Goal: Communication & Community: Answer question/provide support

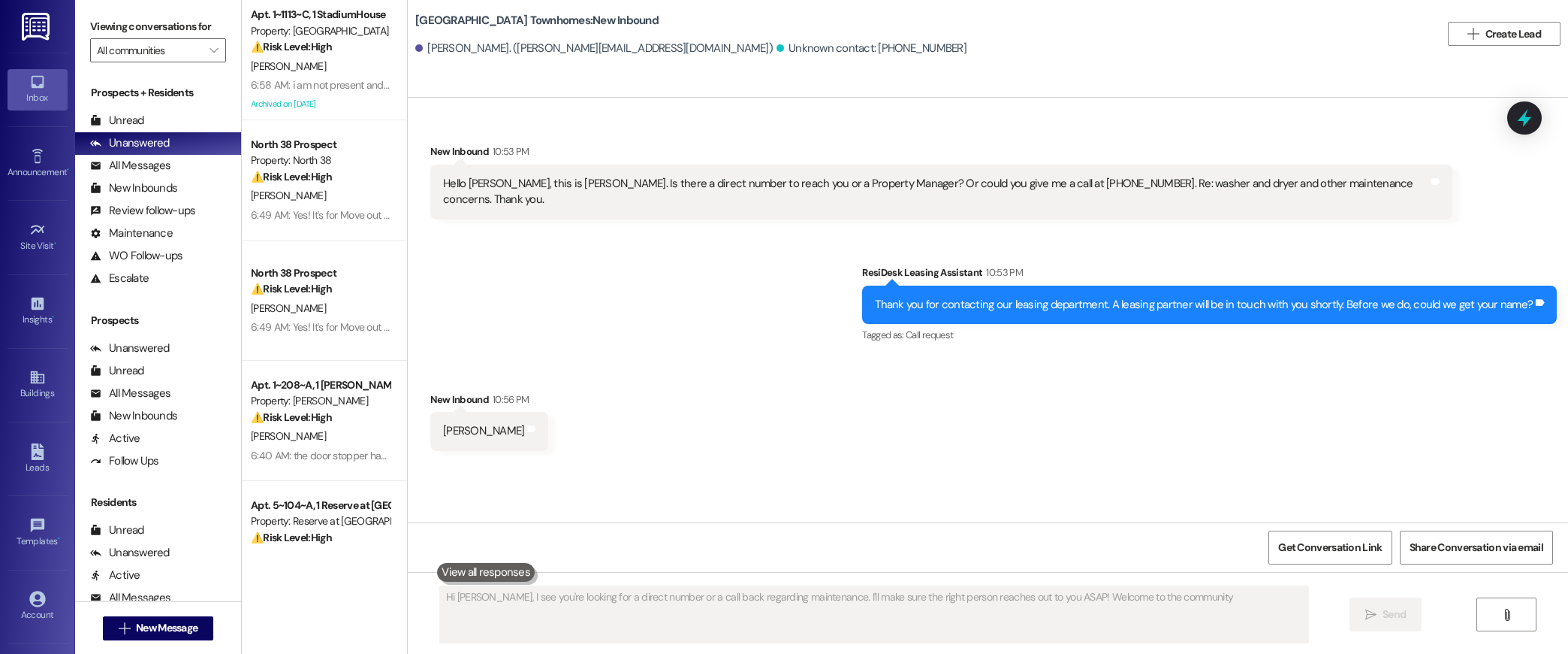
type textarea "Hi [PERSON_NAME], I see you're looking for a direct number or a call back regar…"
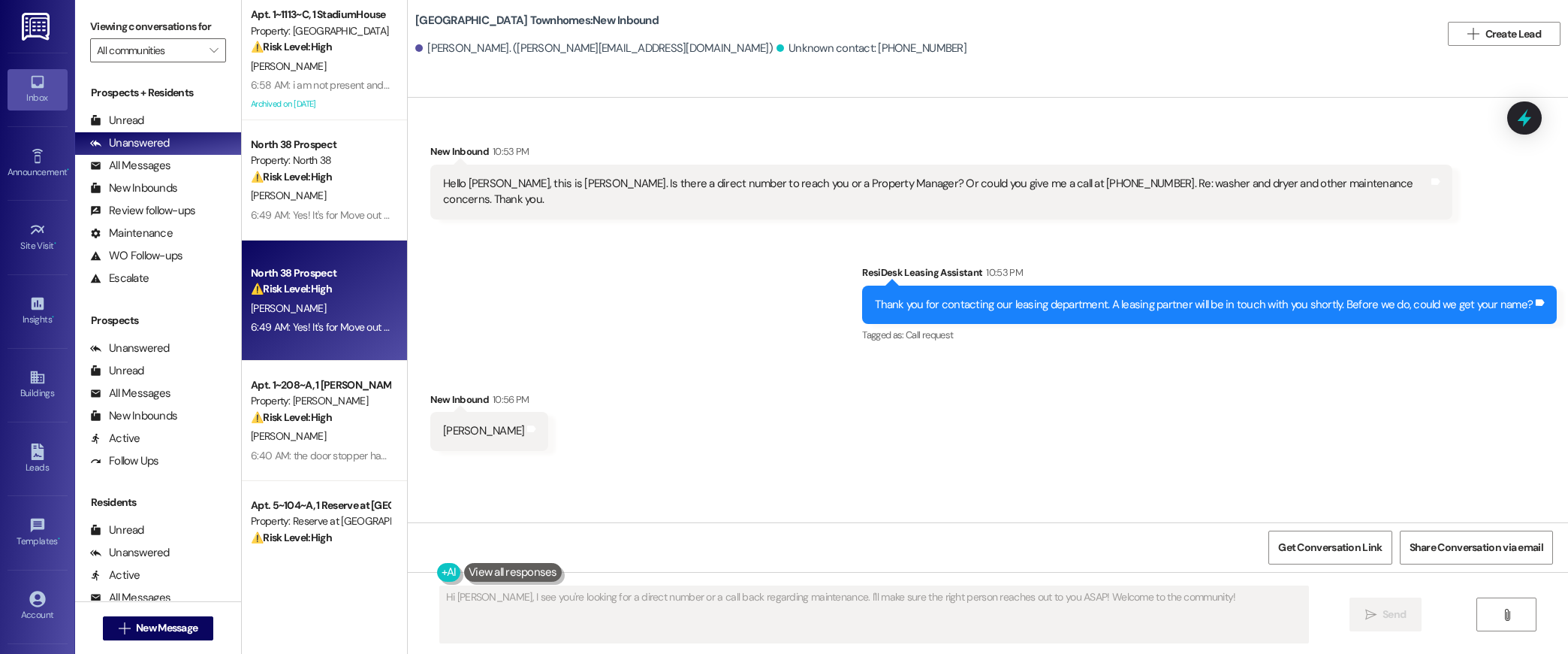
click at [361, 312] on div "[PERSON_NAME]" at bounding box center [320, 308] width 142 height 19
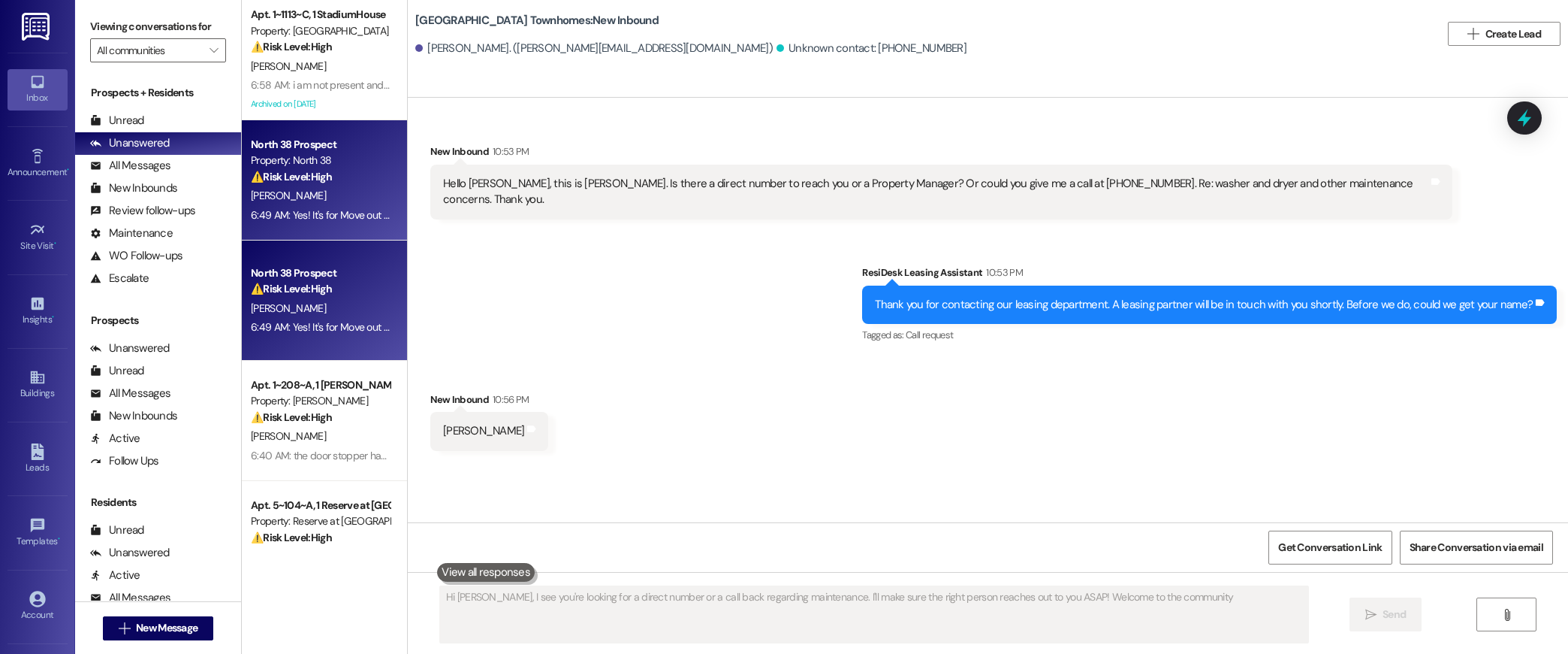
type textarea "Hi [PERSON_NAME], I see you're looking for a direct number or a call back regar…"
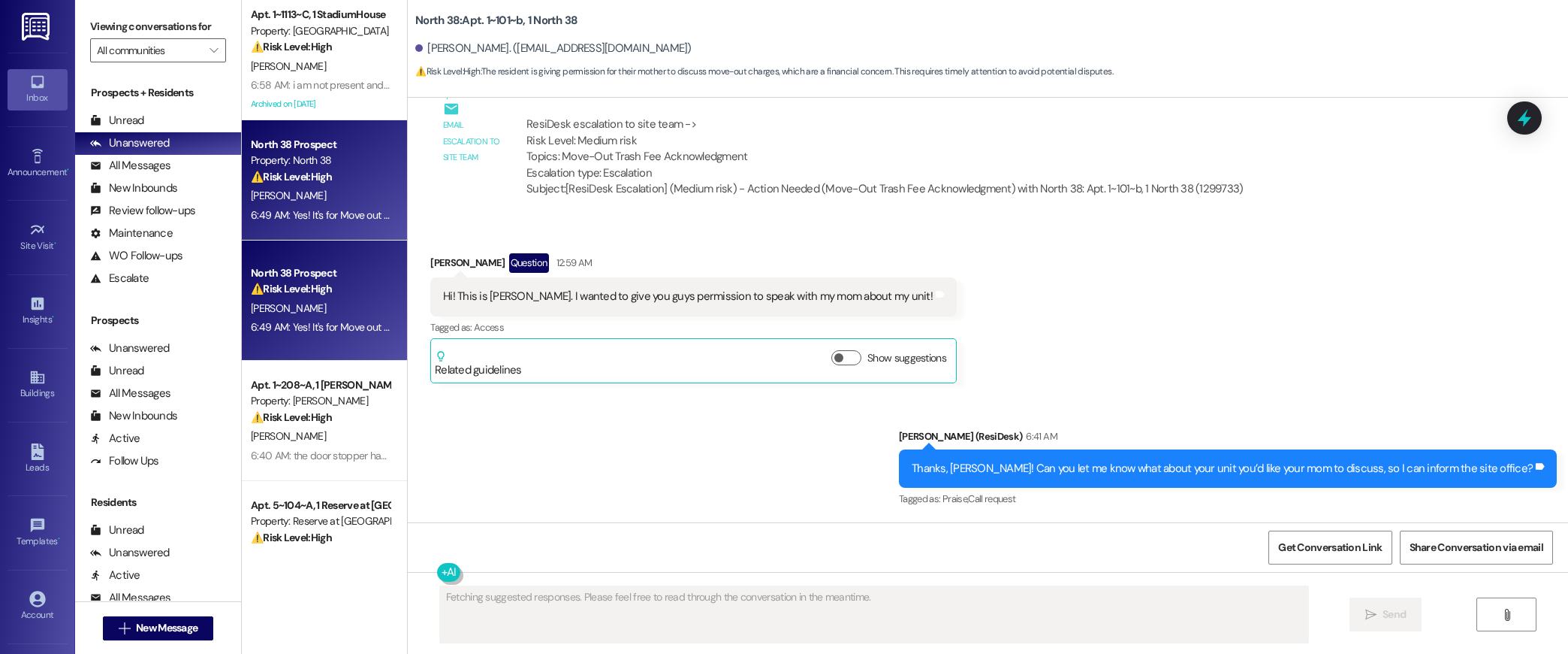
scroll to position [3074, 0]
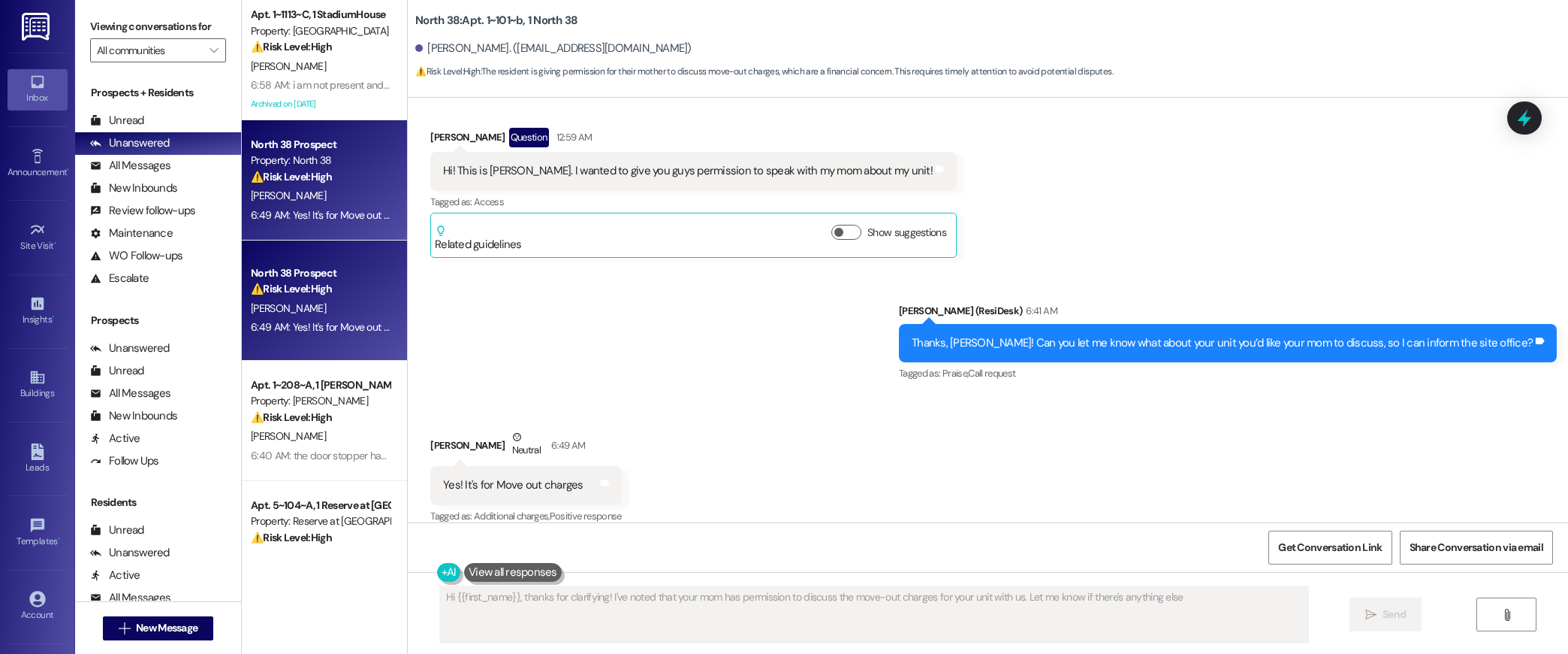
type textarea "Hi {{first_name}}, thanks for clarifying! I've noted that your mom has permissi…"
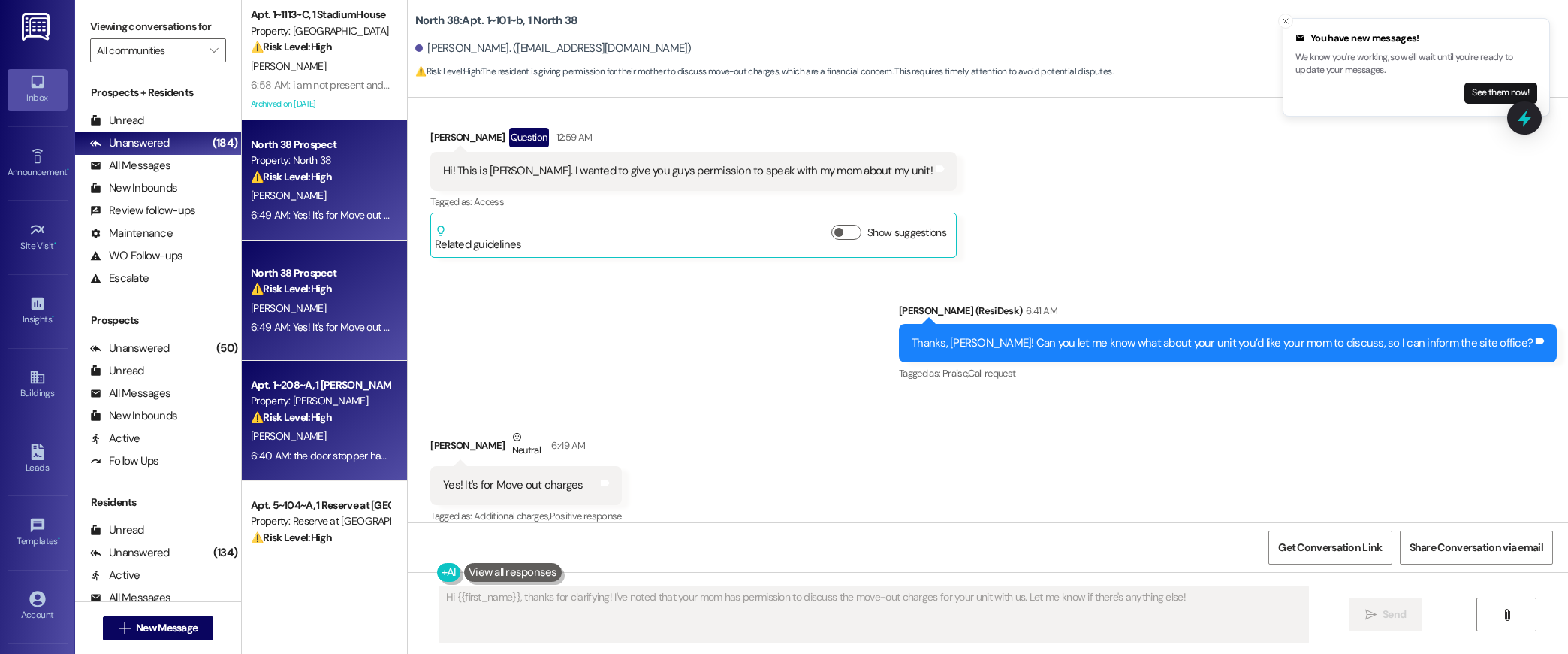
click at [361, 434] on div "[PERSON_NAME]" at bounding box center [320, 435] width 142 height 19
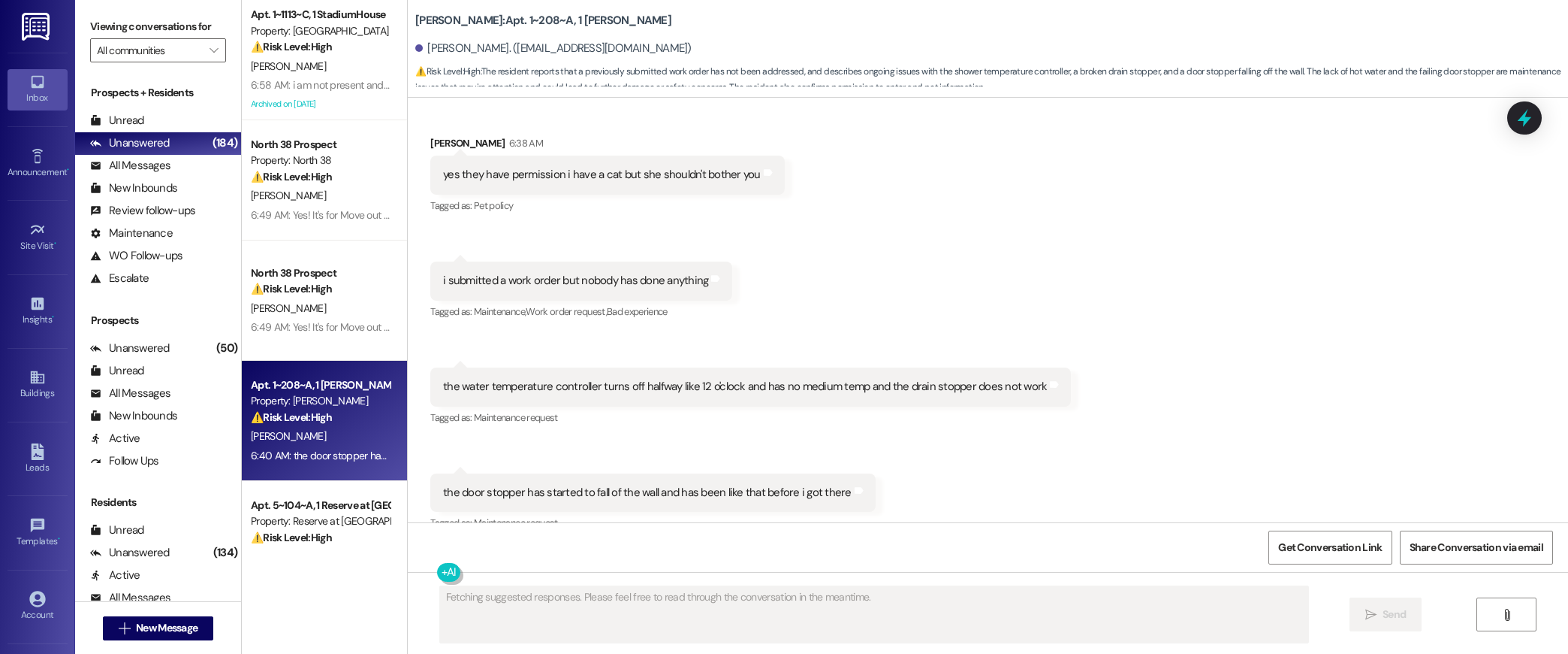
scroll to position [820, 0]
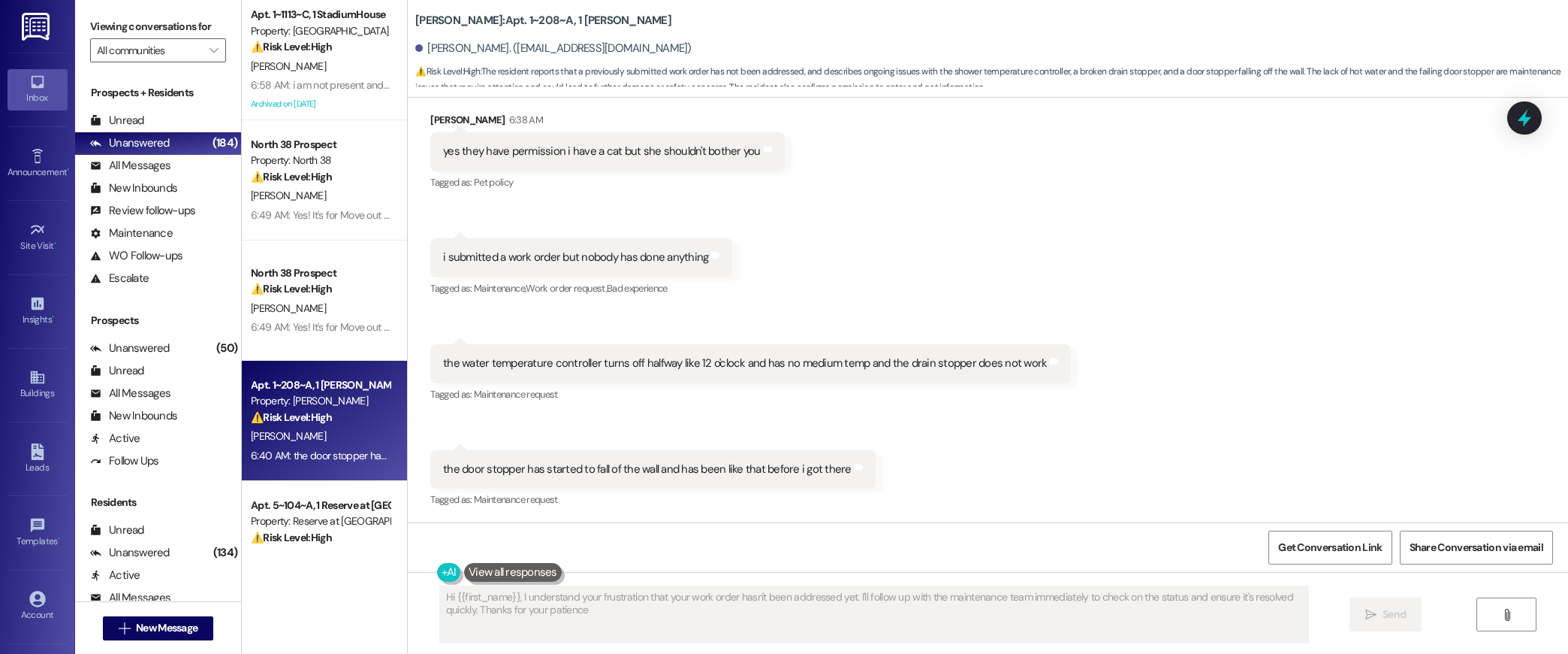
type textarea "Hi {{first_name}}, I understand your frustration that your work order hasn't be…"
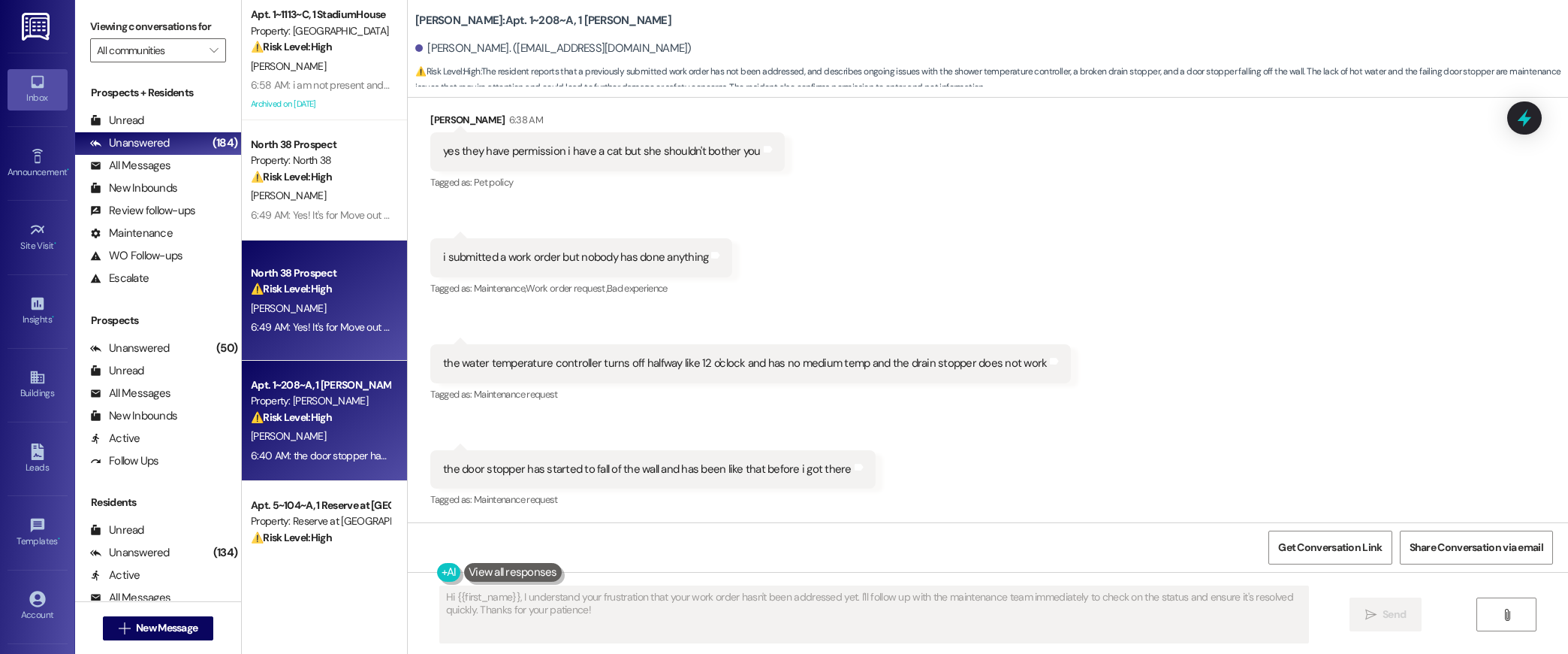
click at [259, 308] on span "[PERSON_NAME]" at bounding box center [288, 308] width 75 height 14
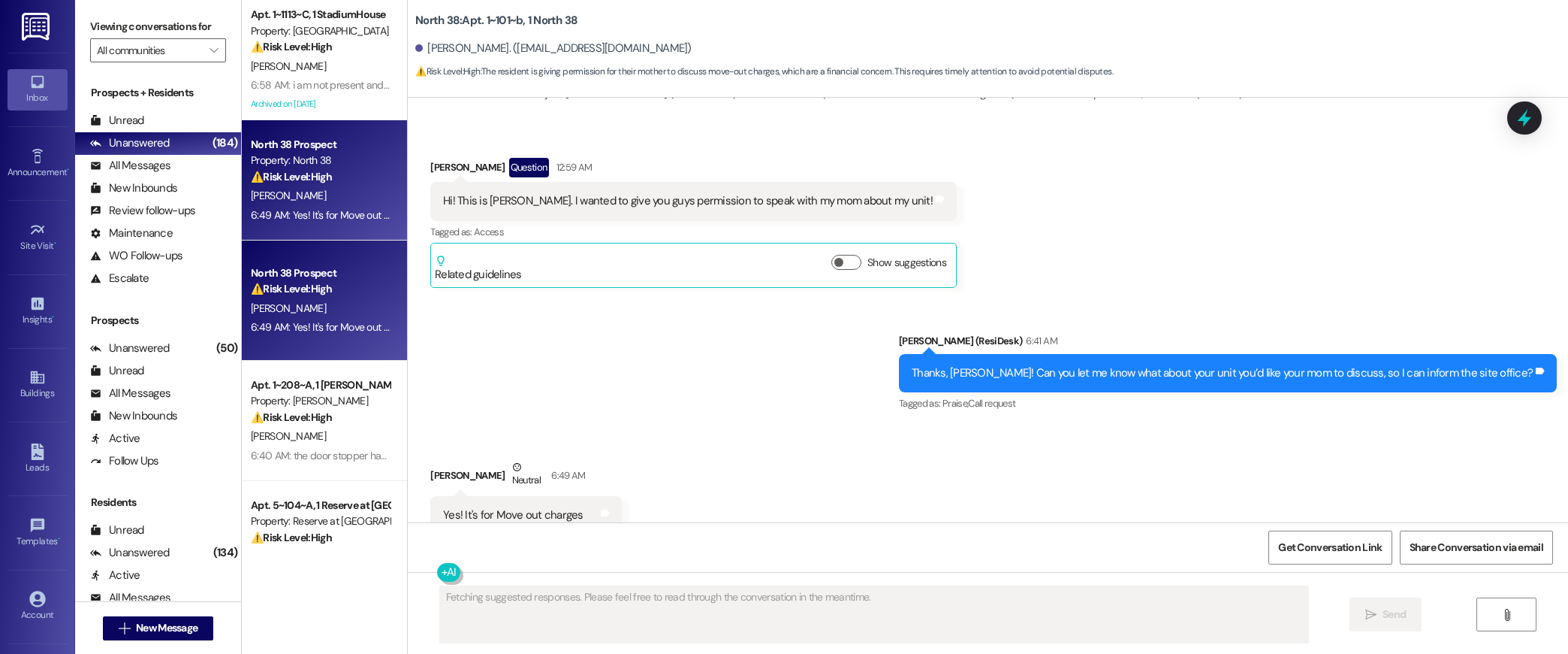
scroll to position [3074, 0]
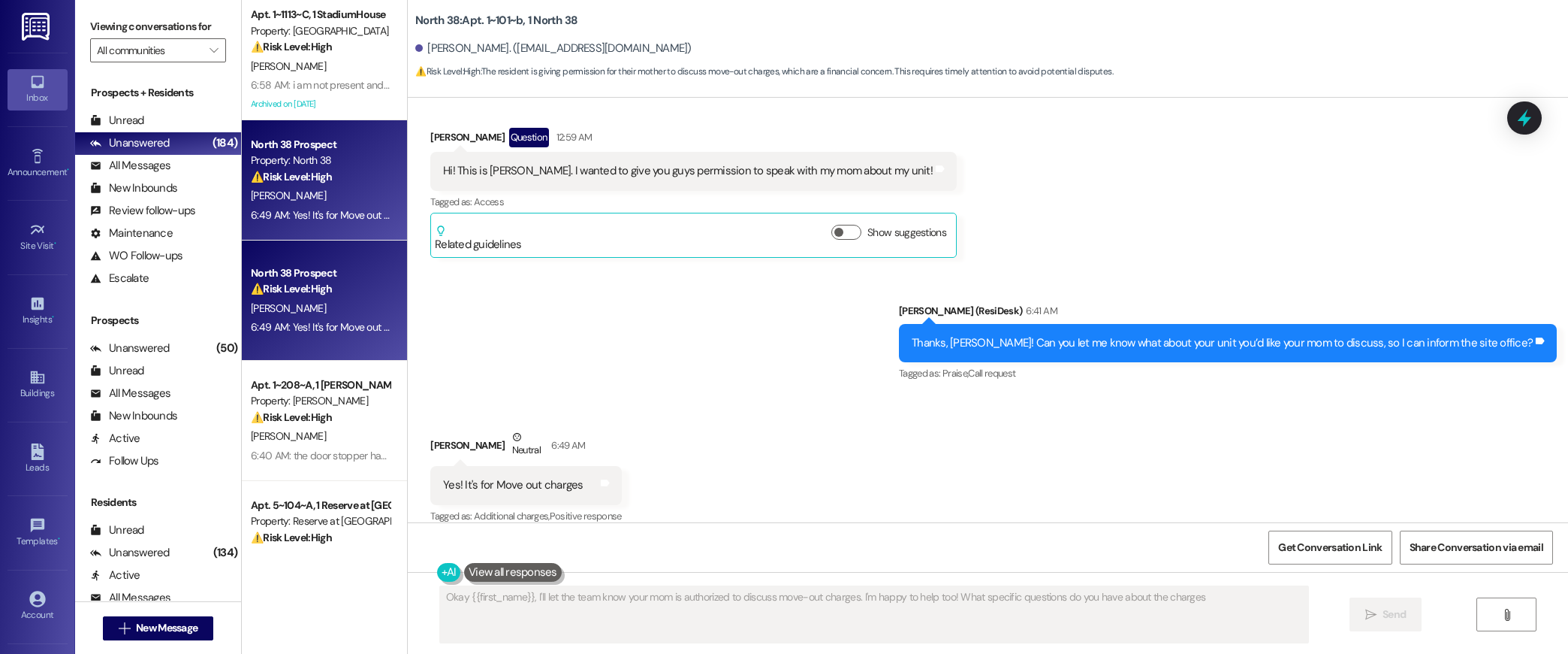
type textarea "Okay {{first_name}}, I'll let the team know your mom is authorized to discuss m…"
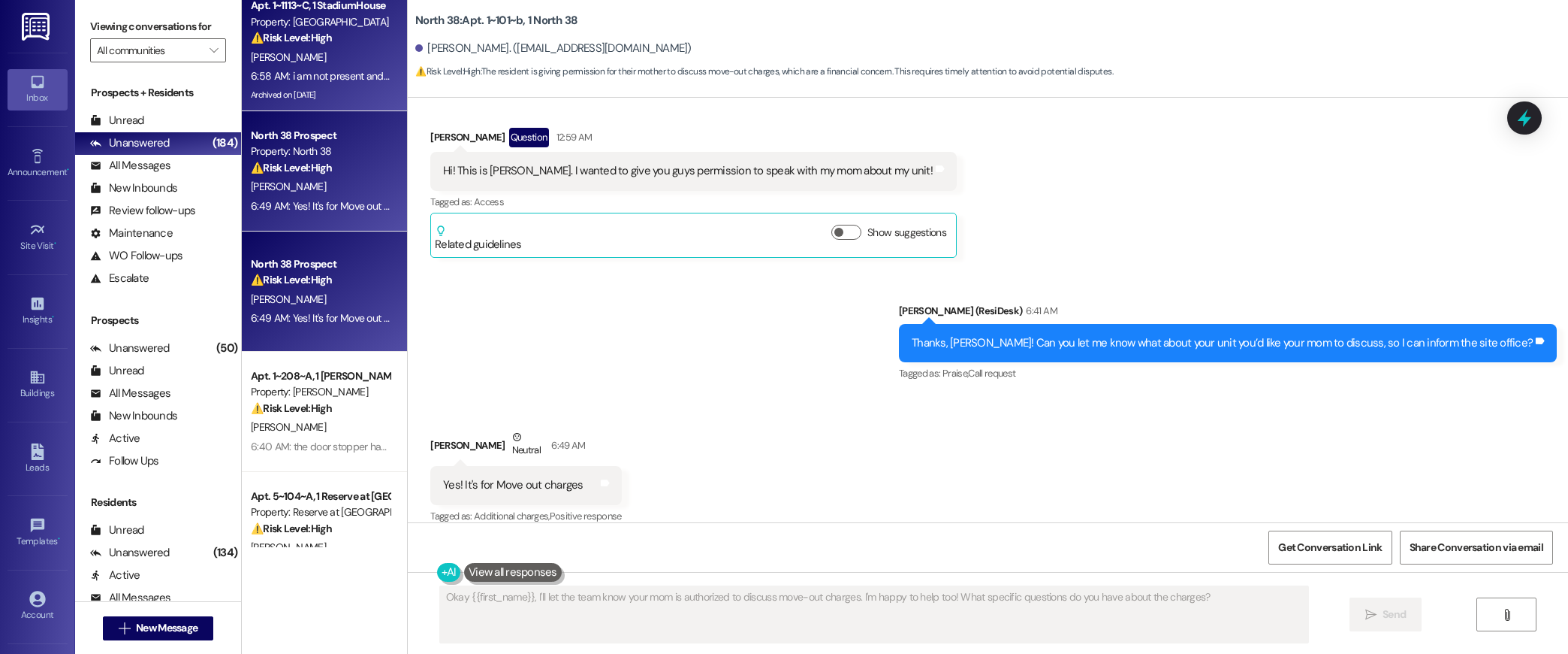
click at [341, 65] on div "[PERSON_NAME]" at bounding box center [320, 57] width 142 height 19
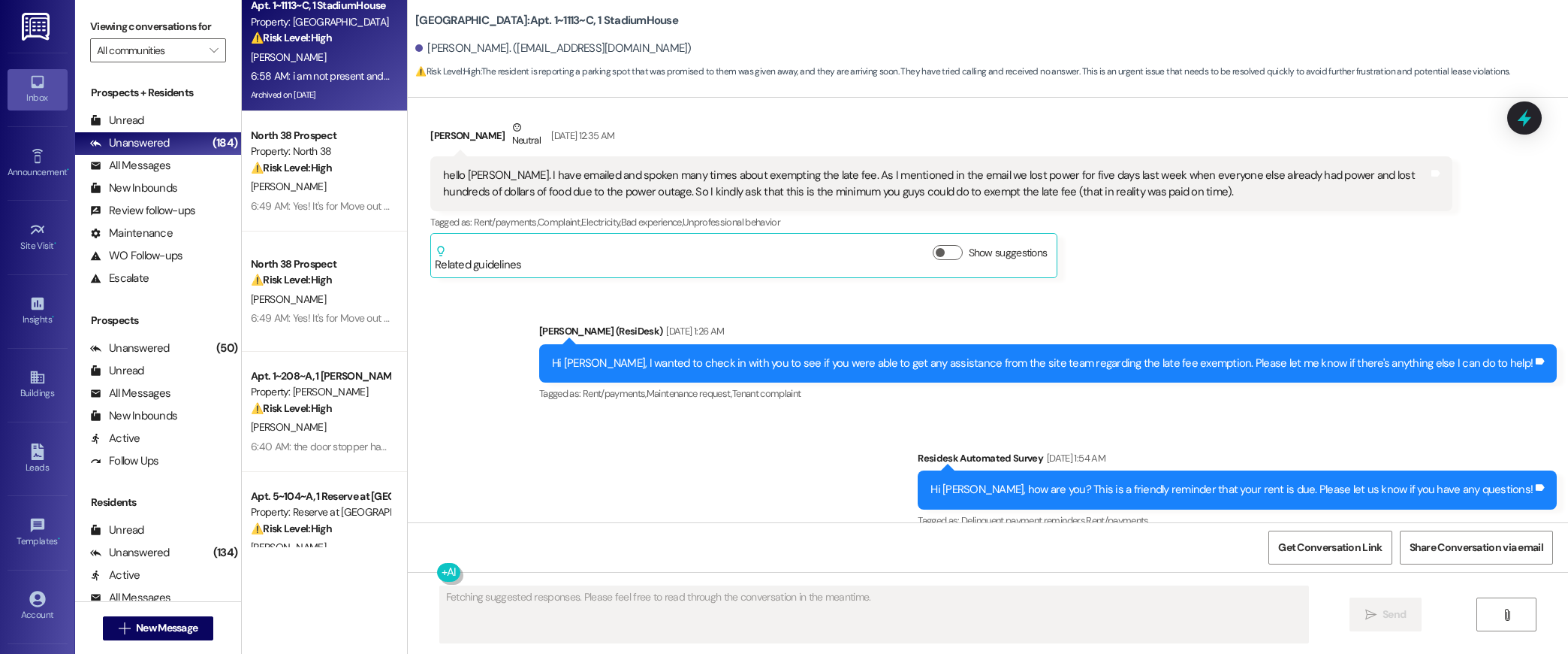
scroll to position [19002, 0]
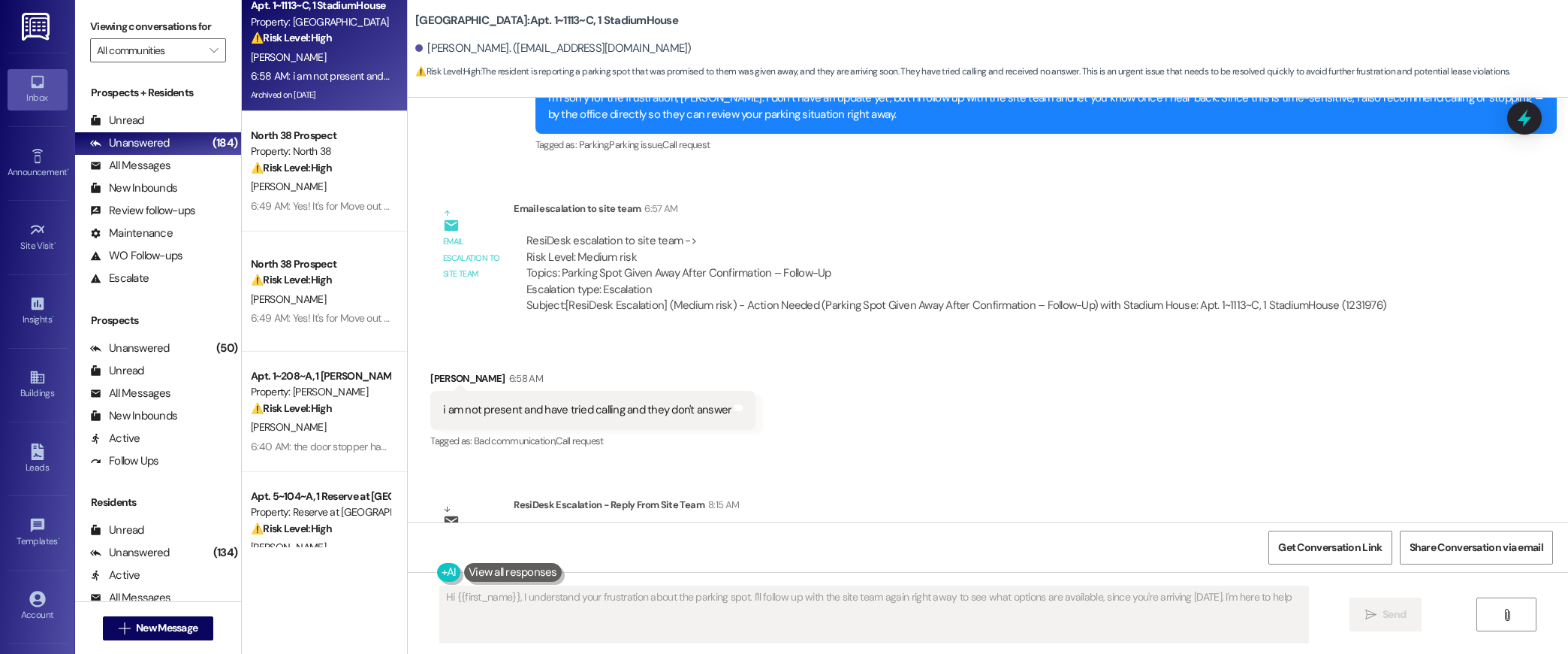
type textarea "Hi {{first_name}}, I understand your frustration about the parking spot. I'll f…"
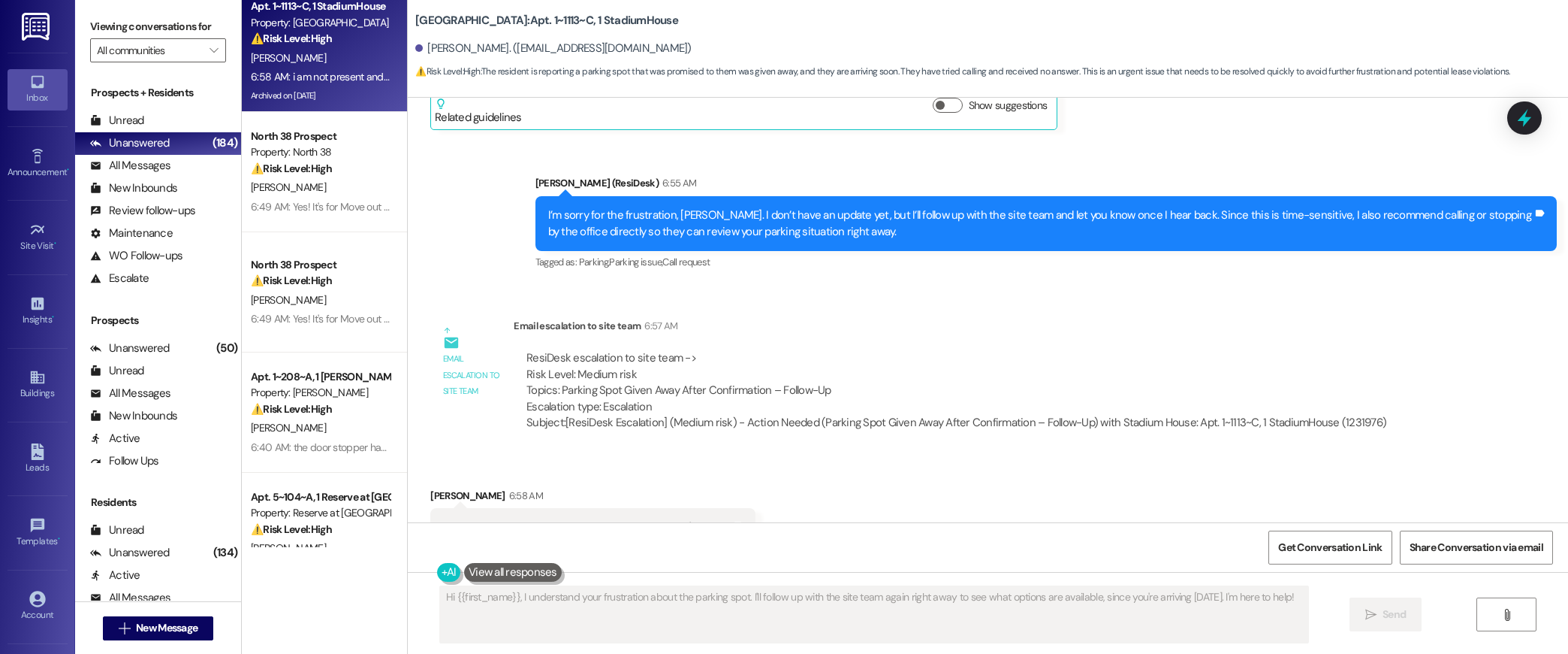
scroll to position [18865, 0]
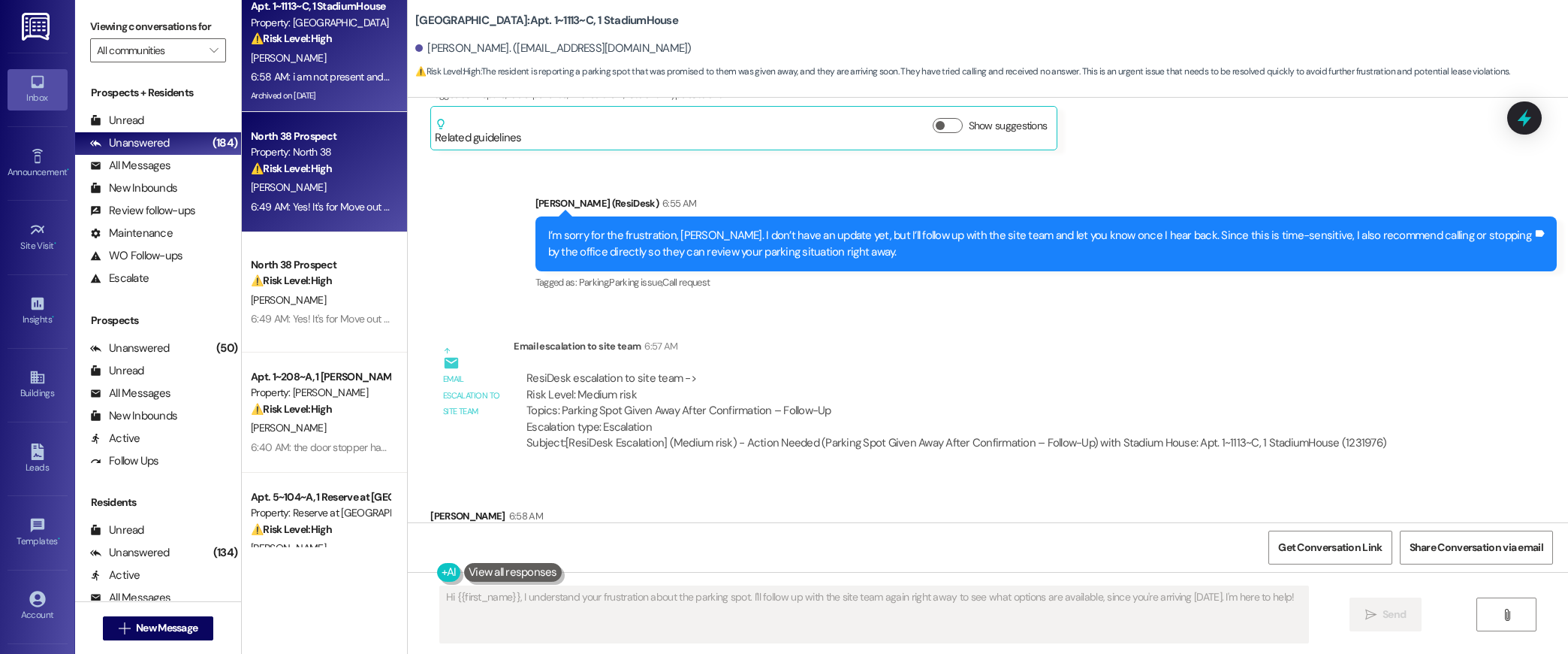
click at [352, 191] on div "[PERSON_NAME]" at bounding box center [320, 187] width 142 height 19
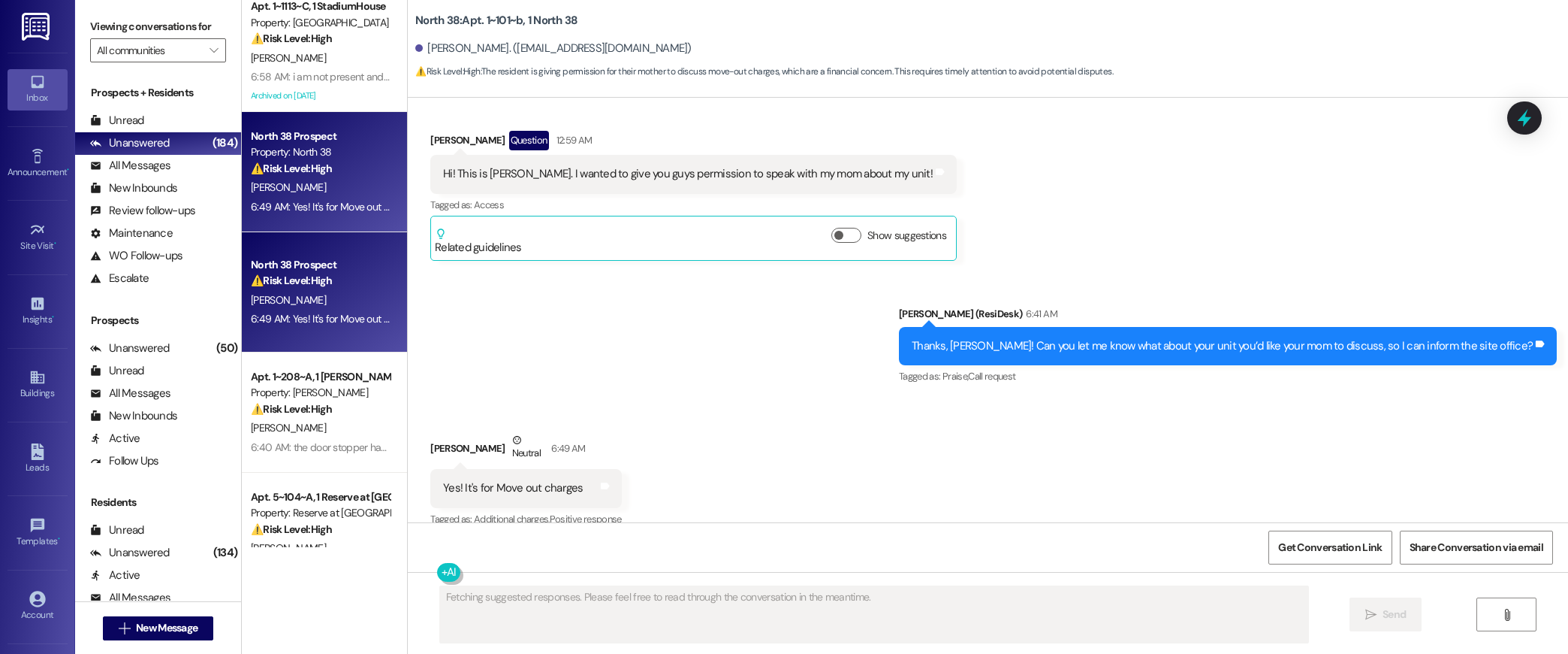
scroll to position [3074, 0]
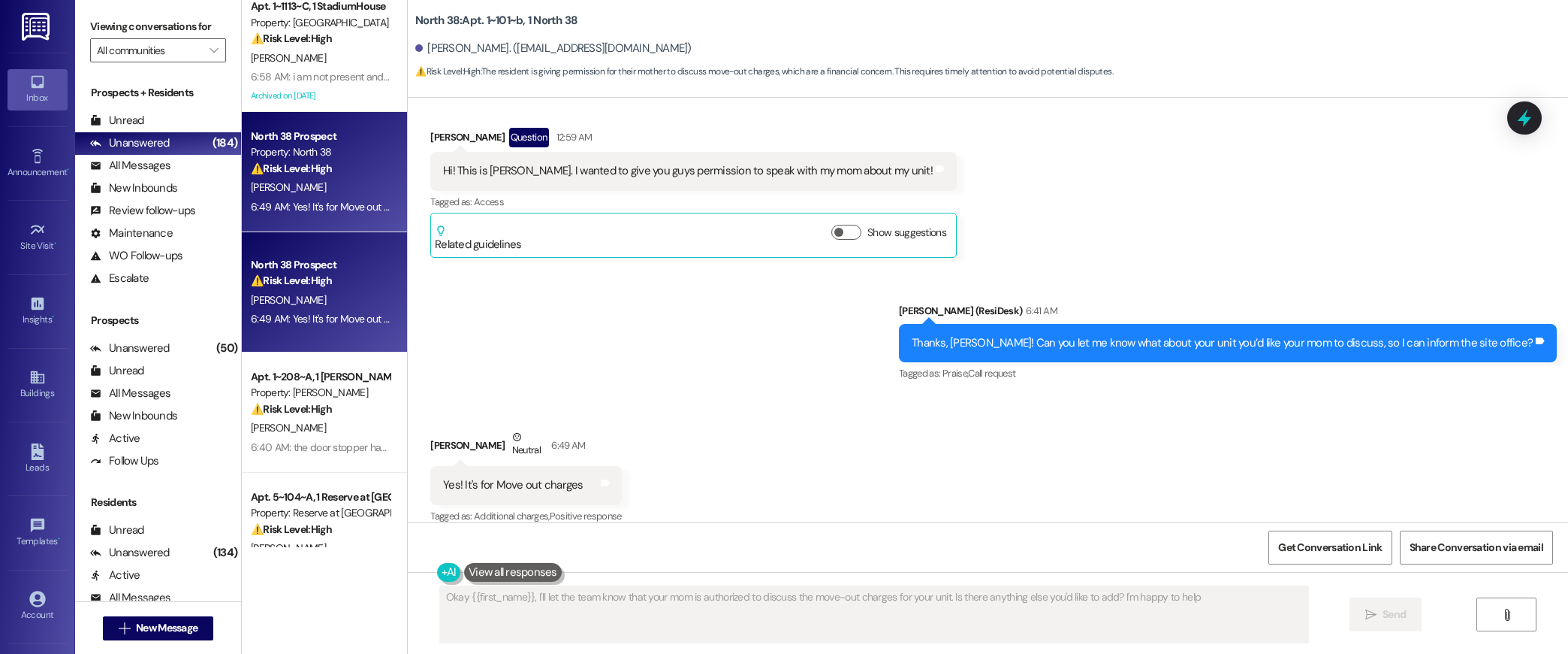
type textarea "Okay {{first_name}}, I'll let the team know that your mom is authorized to disc…"
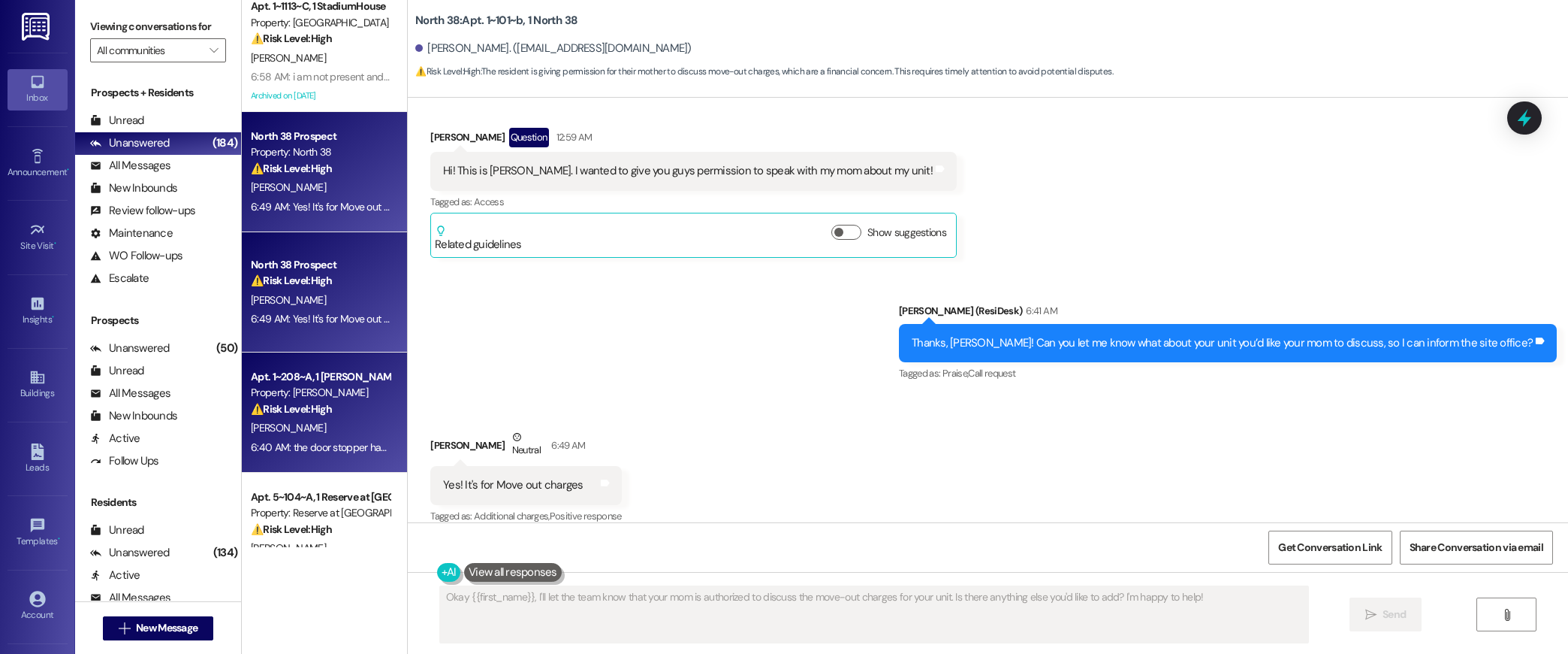
click at [350, 401] on div "⚠️ Risk Level: High The resident reports that a previously submitted work order…" at bounding box center [320, 409] width 139 height 15
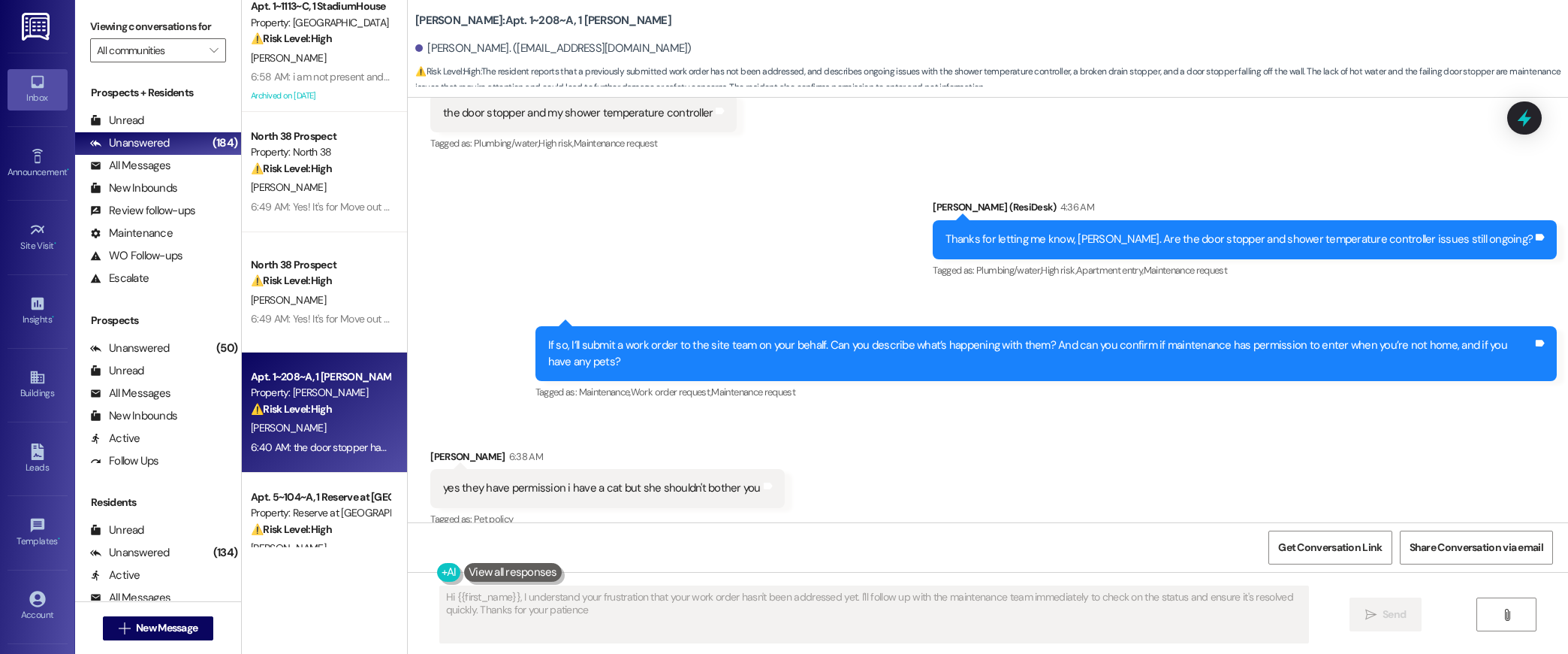
type textarea "Hi {{first_name}}, I understand your frustration that your work order hasn't be…"
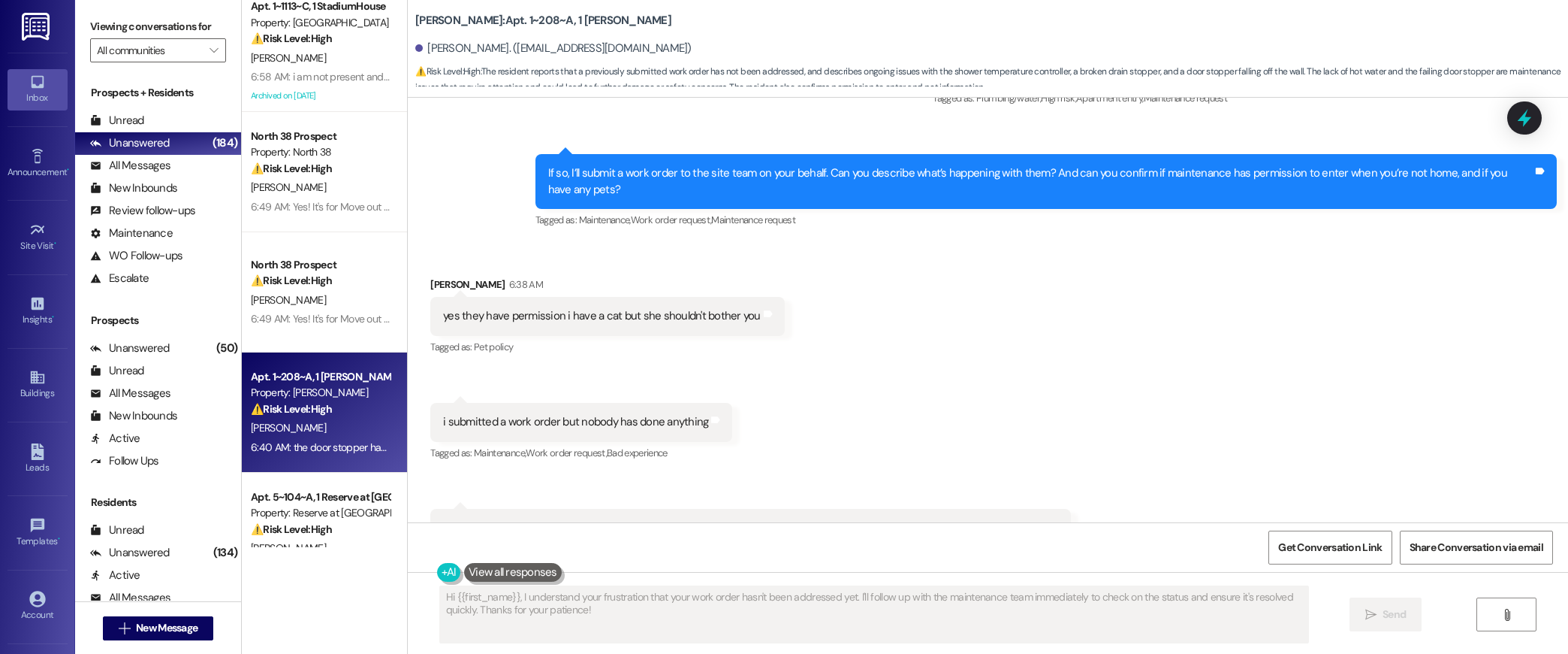
scroll to position [820, 0]
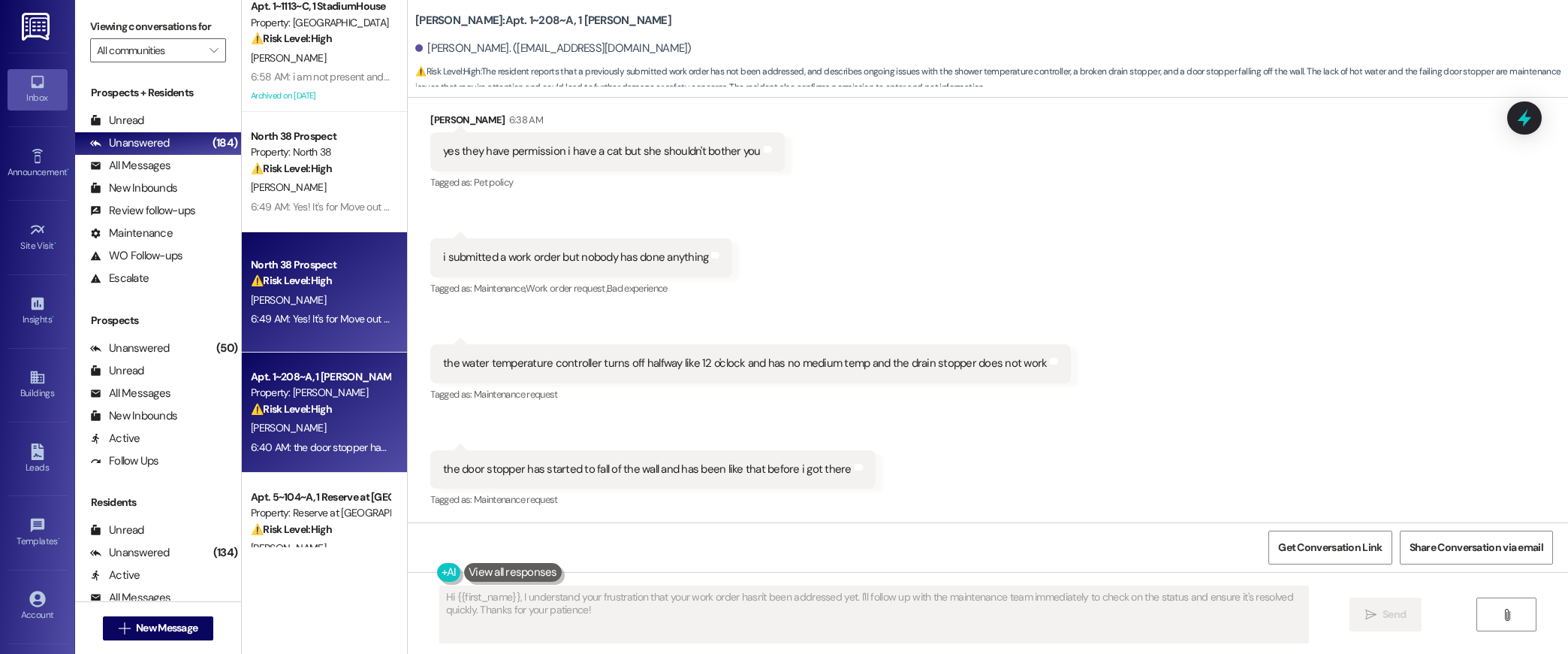
click at [316, 287] on div "⚠️ Risk Level: High The resident is giving permission for their mother to discu…" at bounding box center [320, 280] width 139 height 15
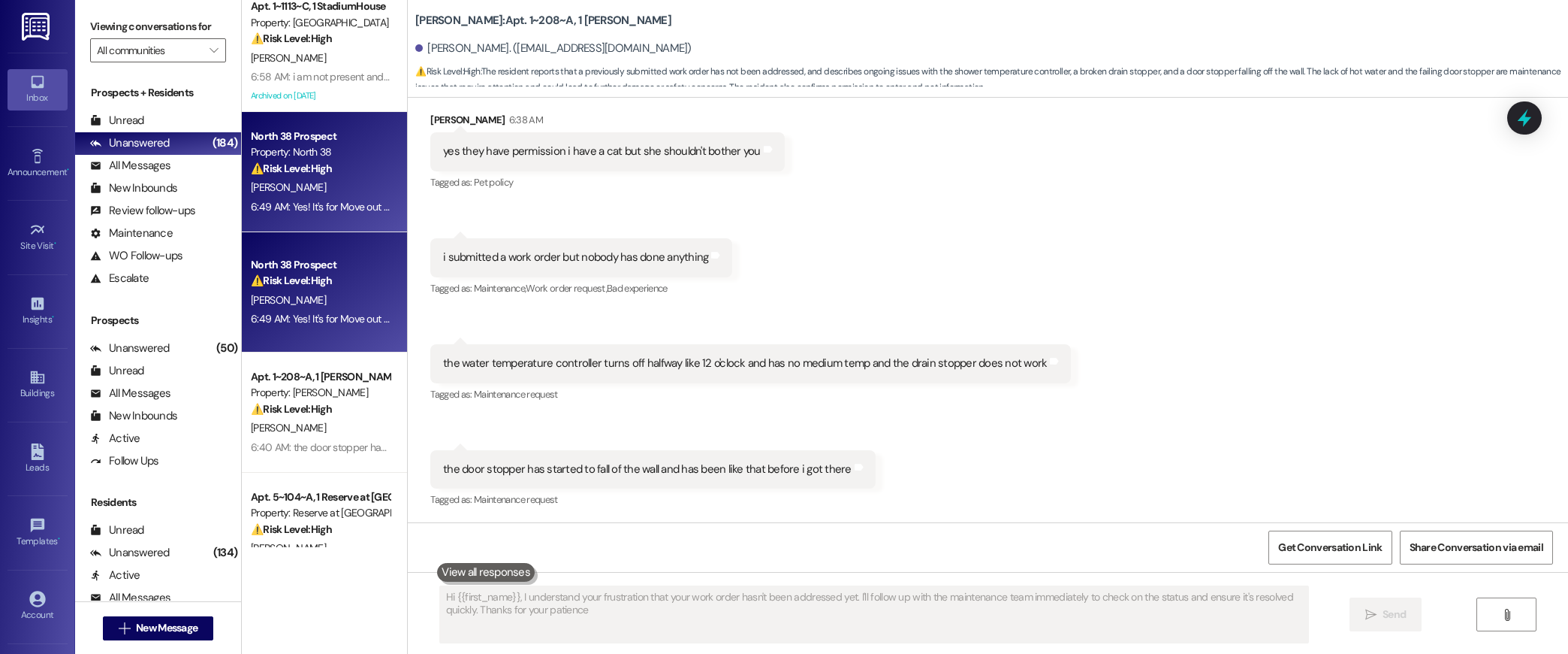
type textarea "Hi {{first_name}}, I understand your frustration that your work order hasn't be…"
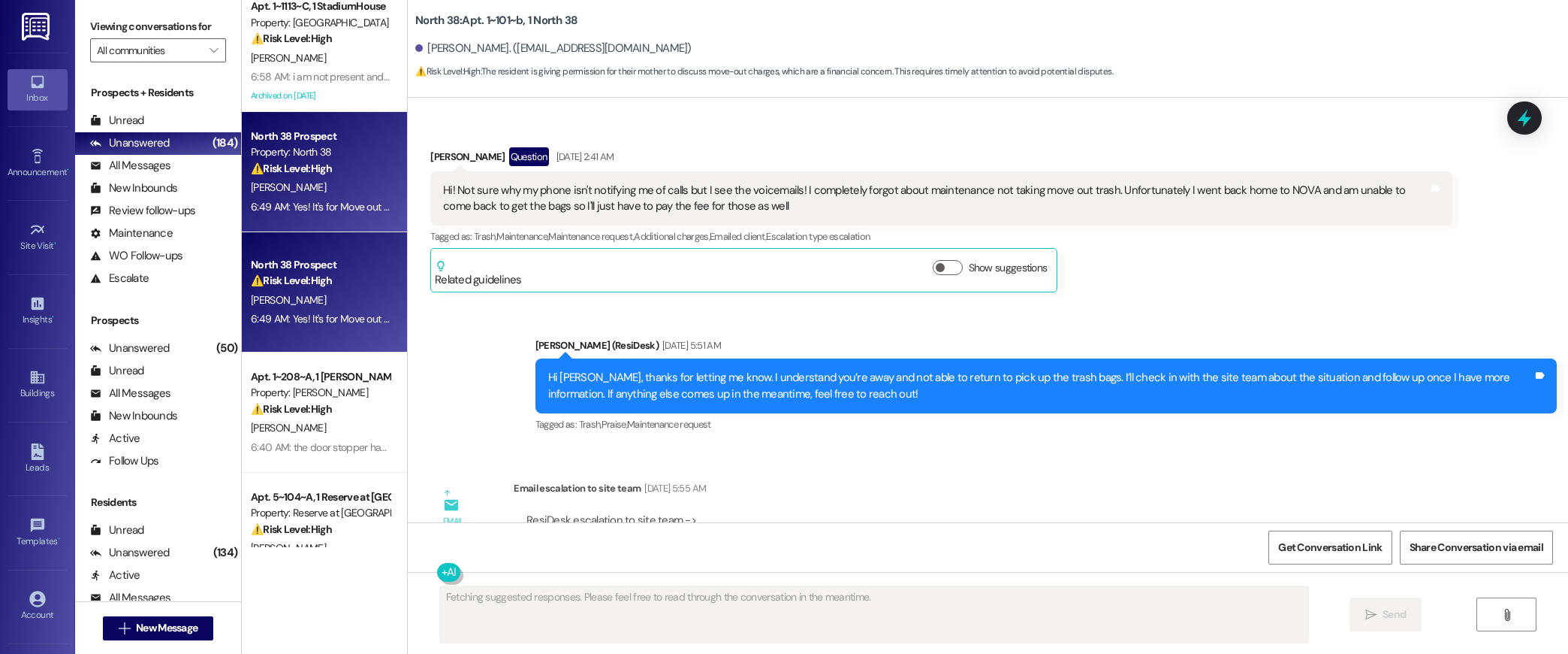
scroll to position [3074, 0]
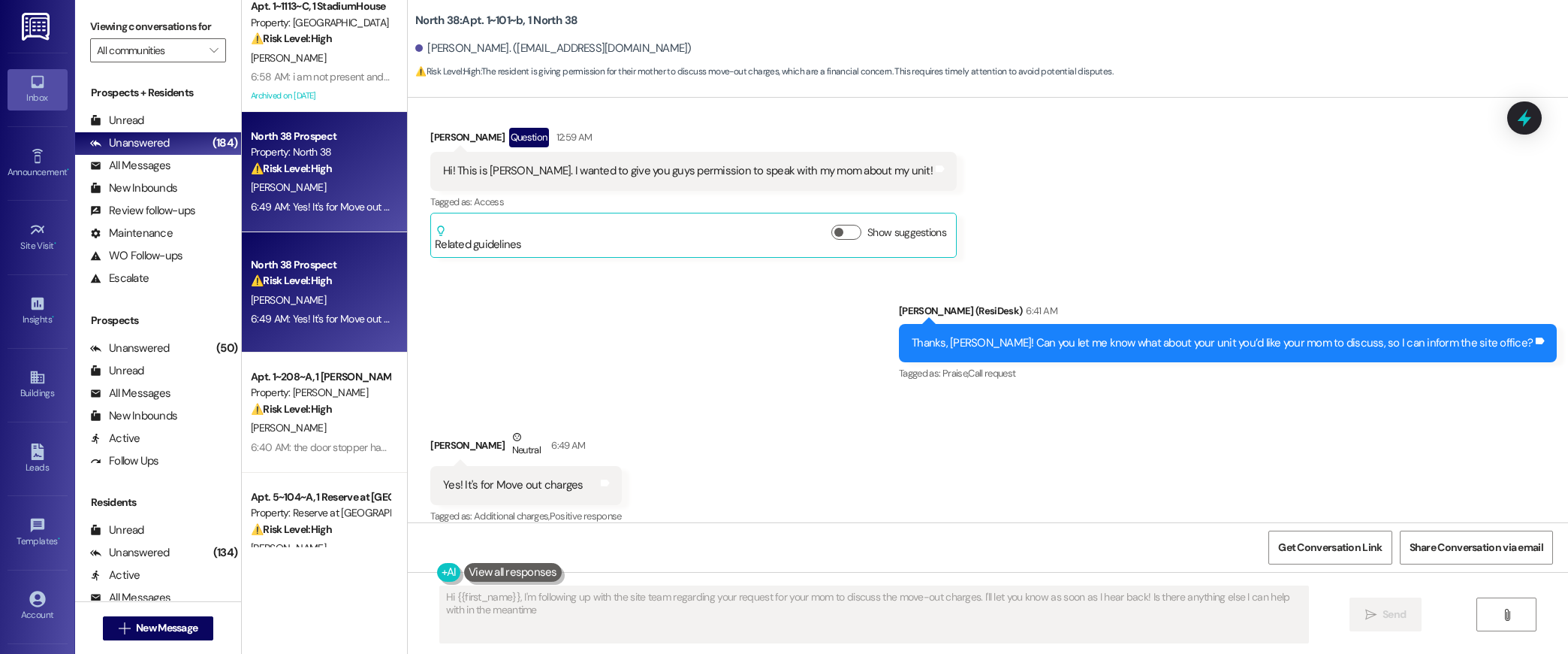
type textarea "Hi {{first_name}}, I'm following up with the site team regarding your request f…"
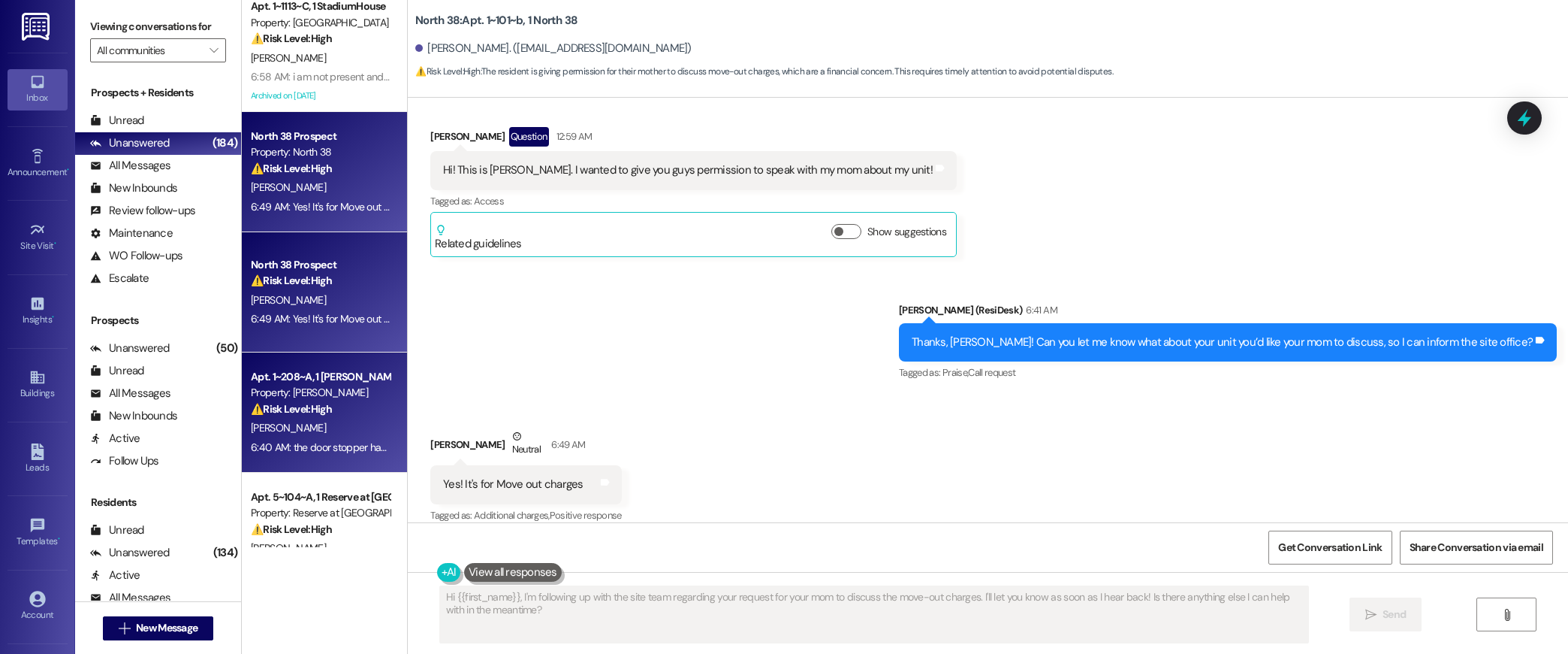
click at [320, 406] on div "⚠️ Risk Level: High The resident reports that a previously submitted work order…" at bounding box center [320, 409] width 139 height 15
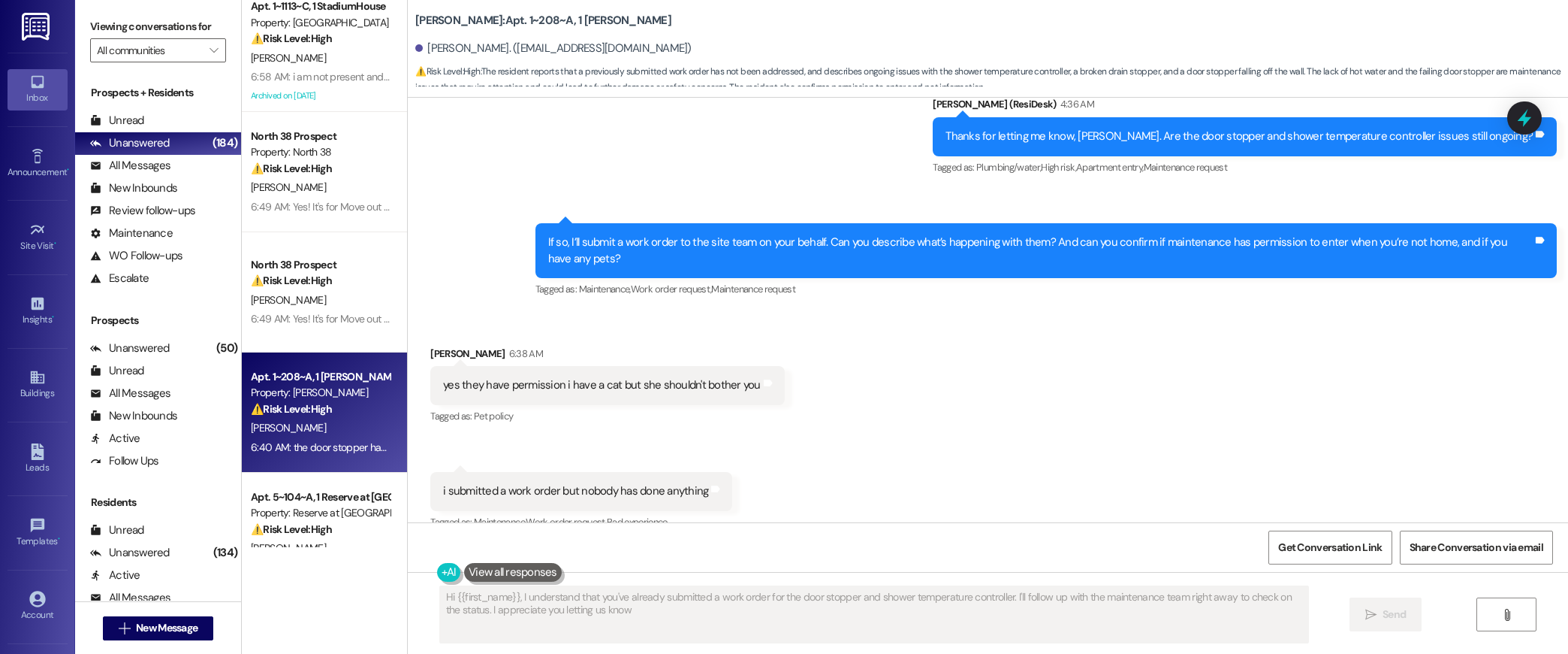
type textarea "Hi {{first_name}}, I understand that you've already submitted a work order for …"
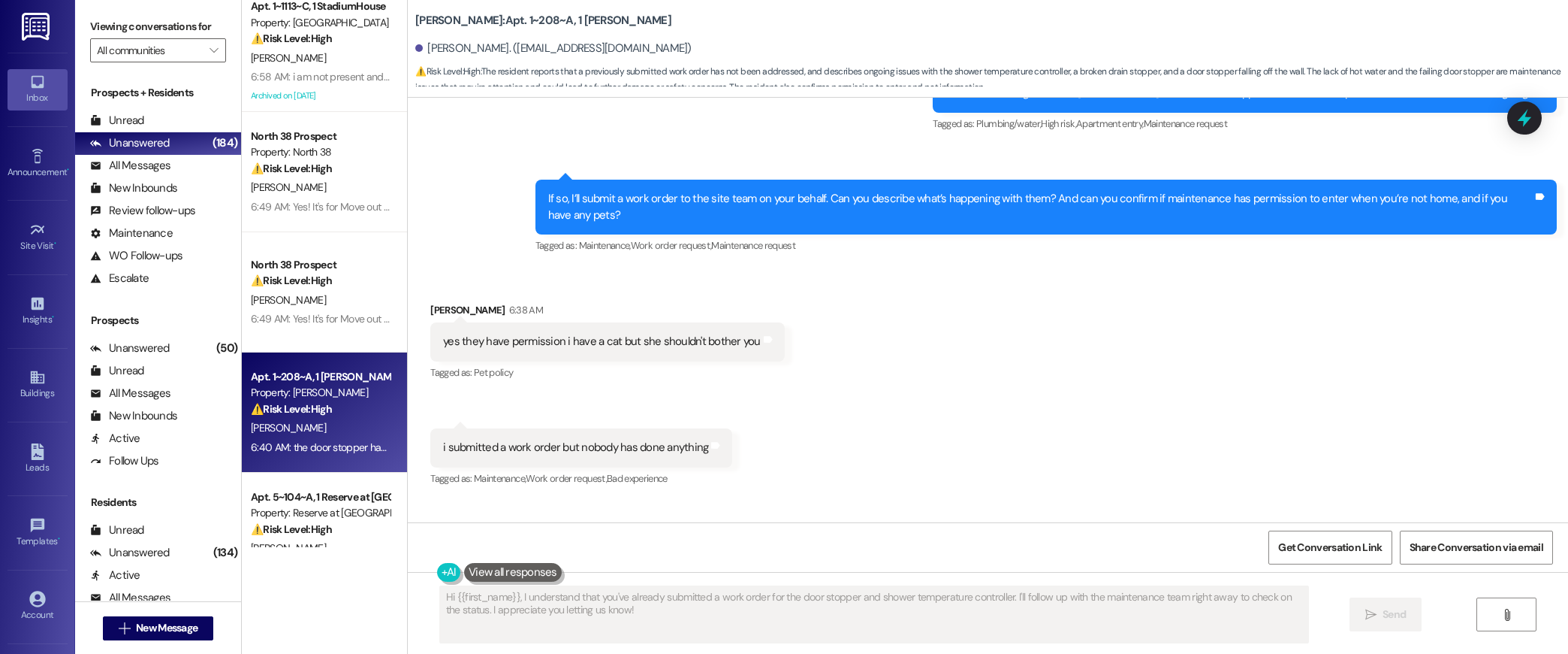
scroll to position [820, 0]
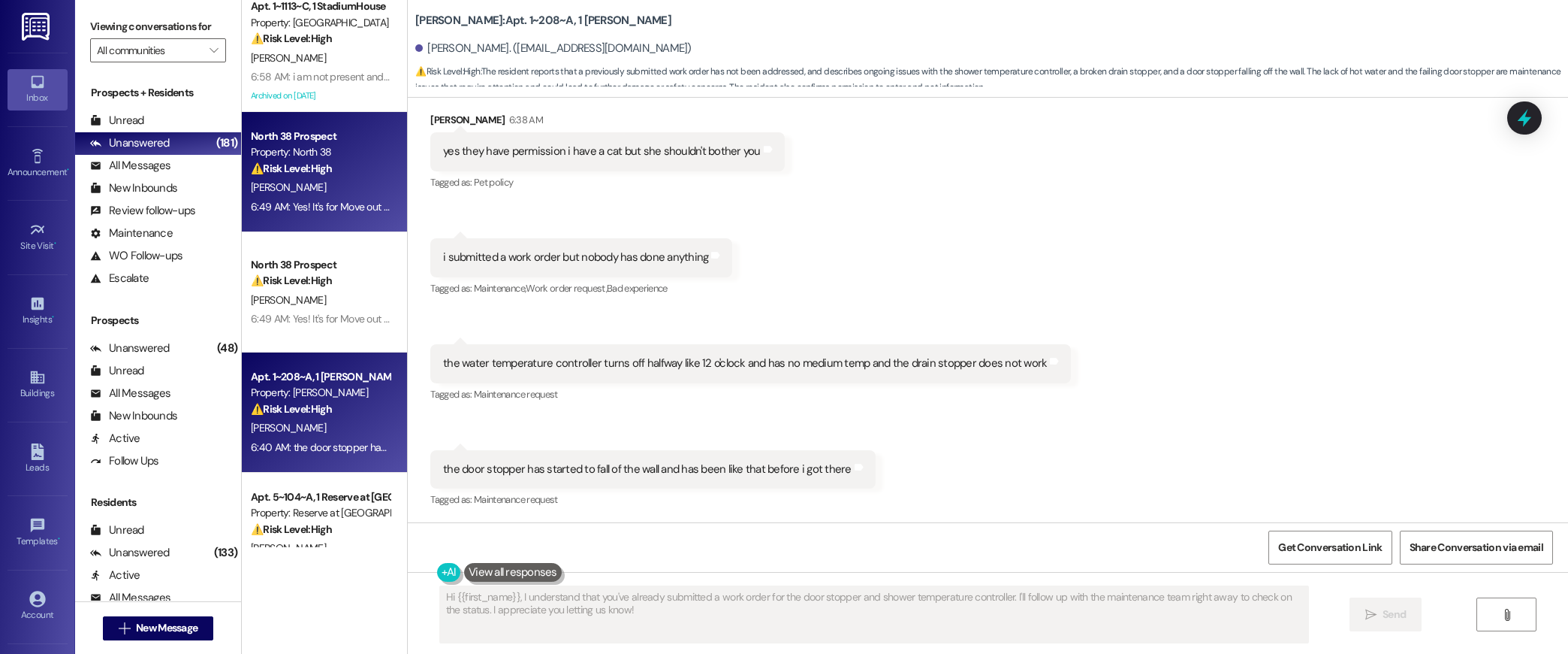
click at [305, 193] on div "[PERSON_NAME]" at bounding box center [320, 187] width 142 height 19
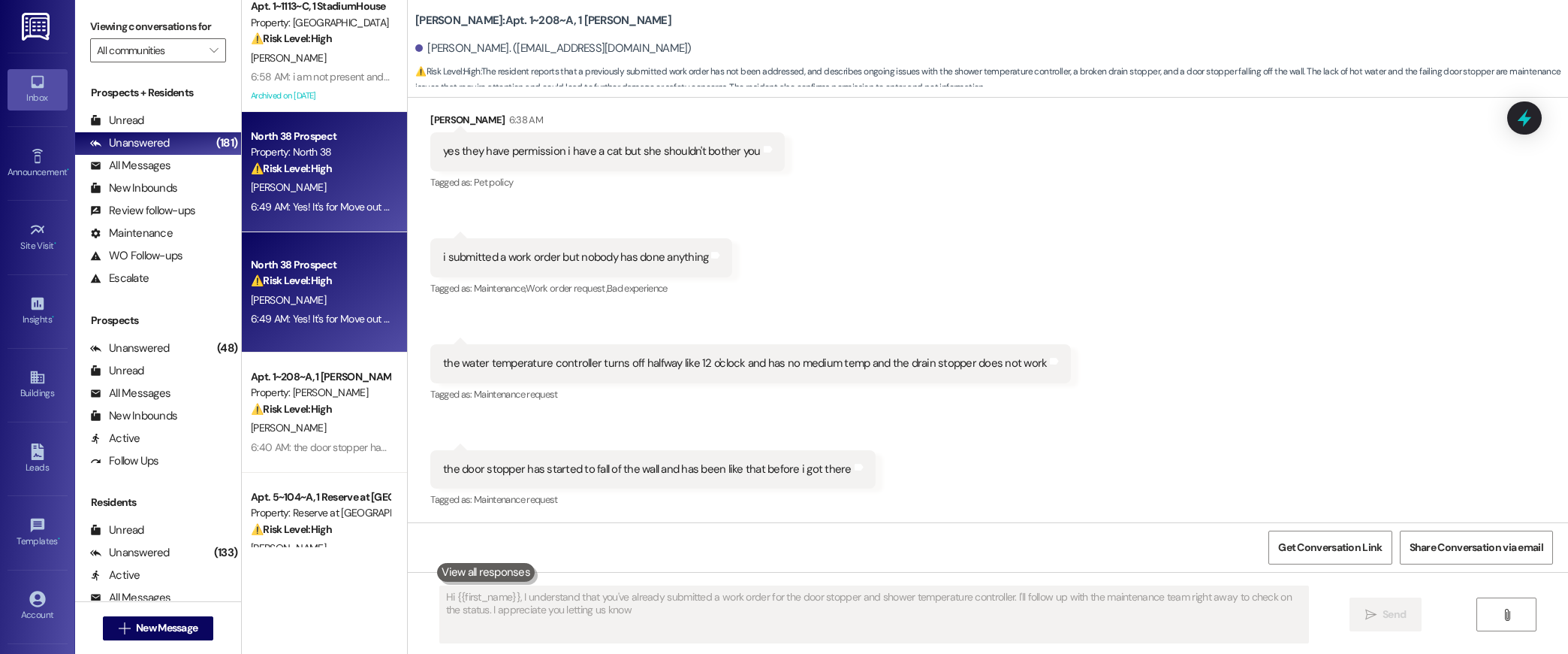
type textarea "Hi {{first_name}}, I understand that you've already submitted a work order for …"
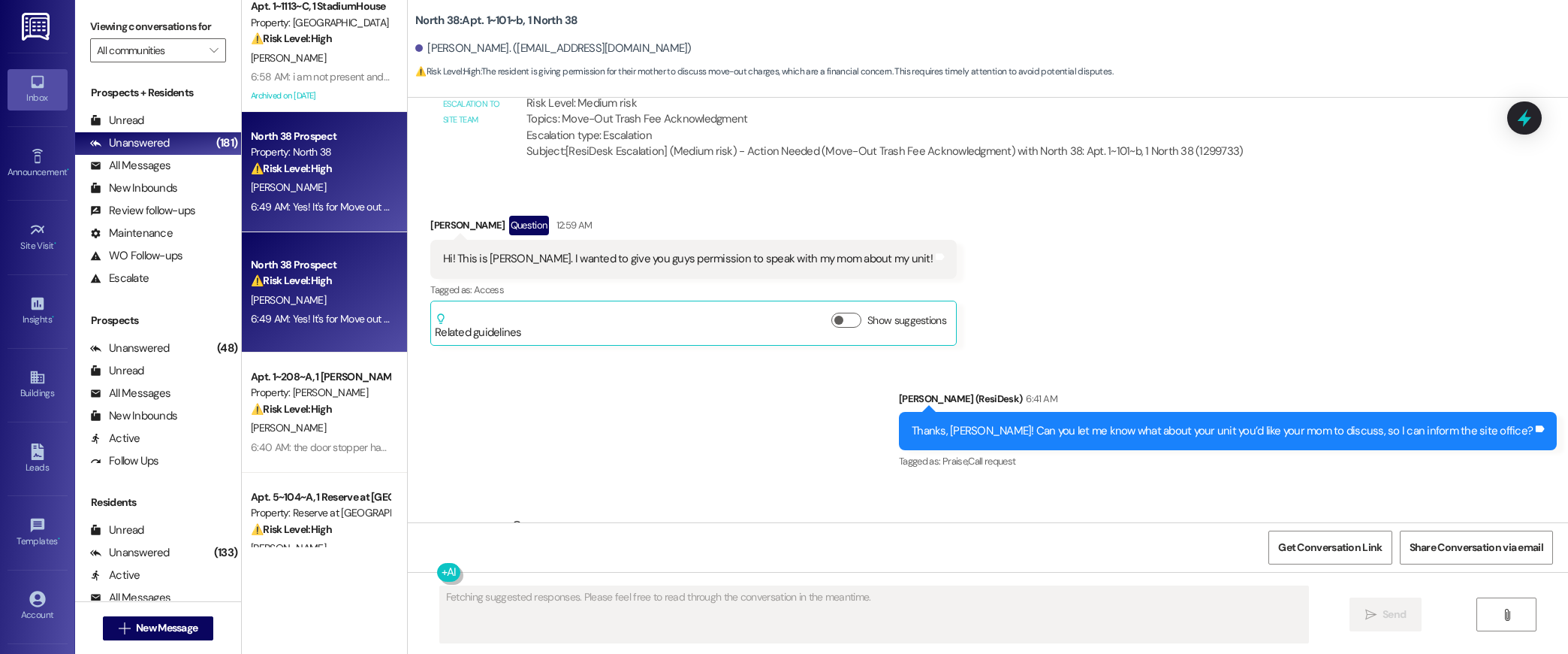
scroll to position [3074, 0]
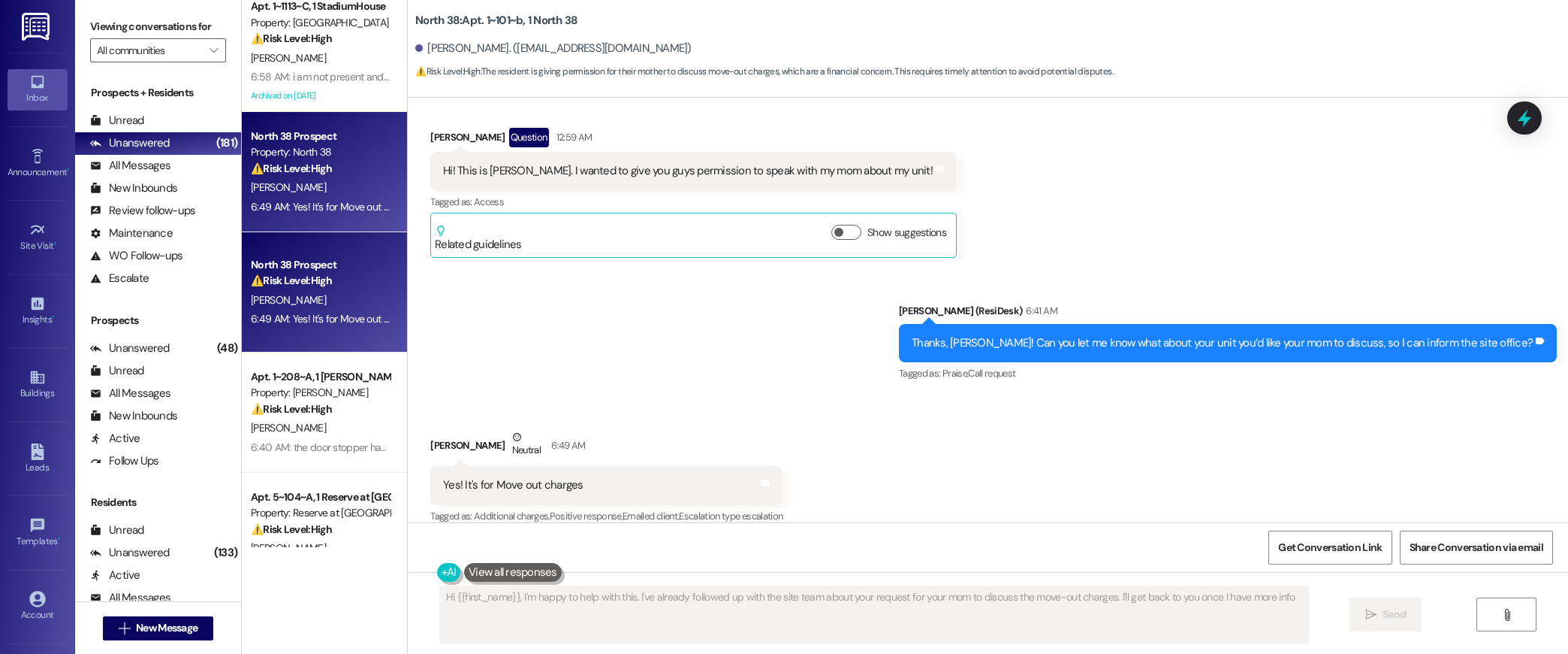
type textarea "Hi {{first_name}}, I'm happy to help with this. I've already followed up with t…"
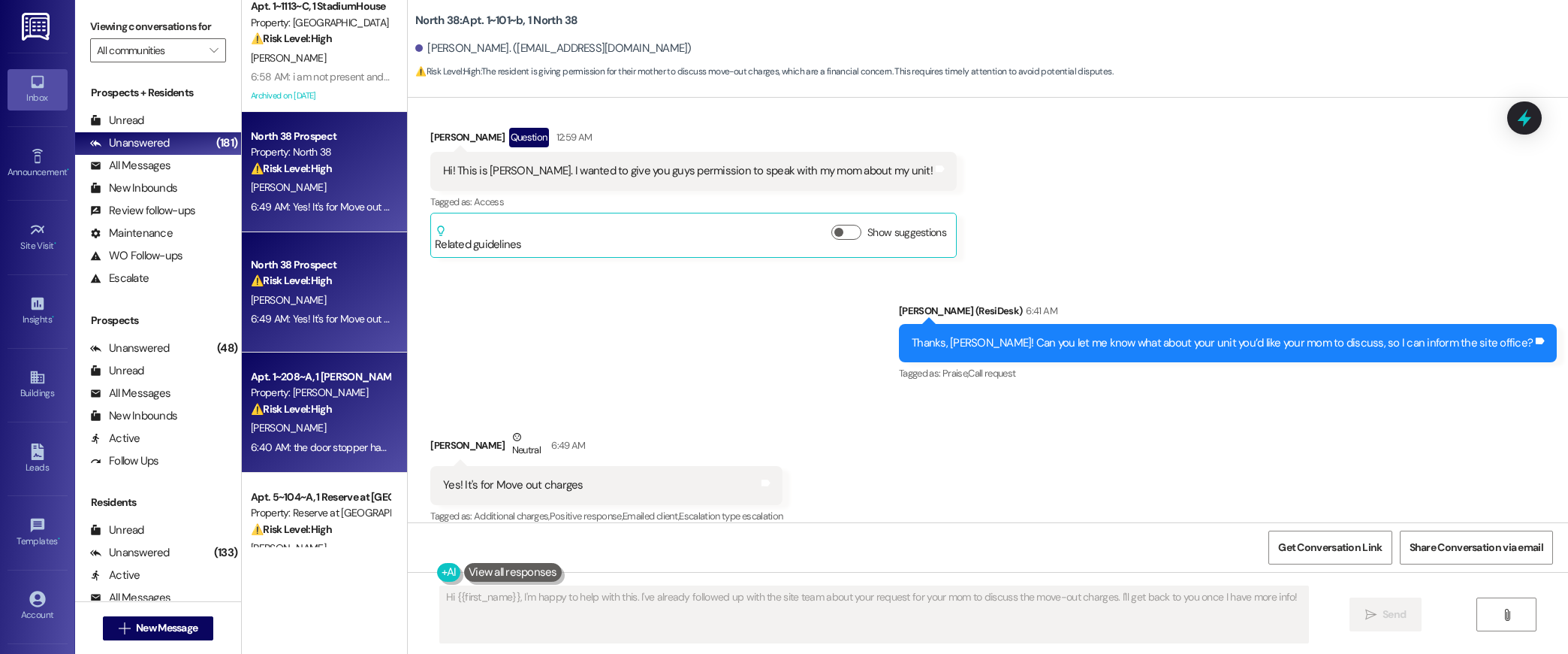
click at [318, 410] on strong "⚠️ Risk Level: High" at bounding box center [291, 409] width 81 height 14
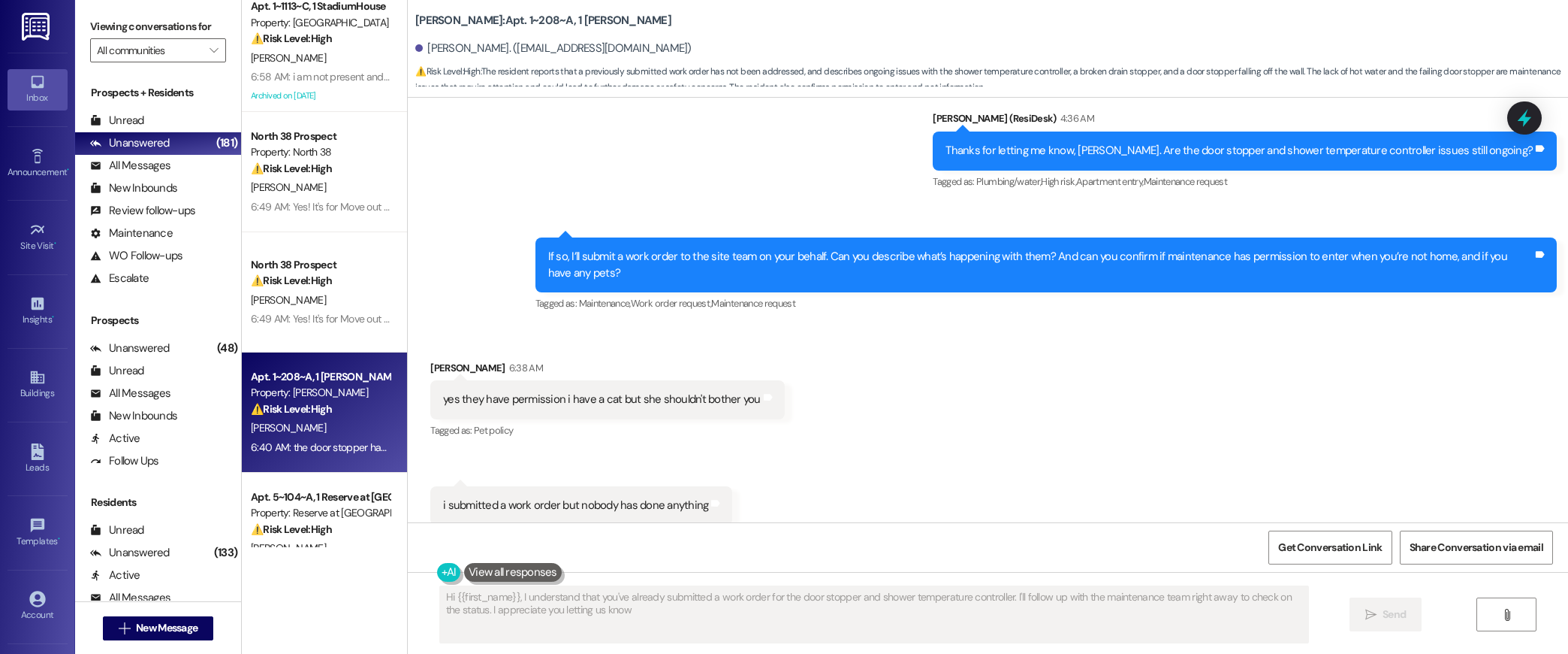
type textarea "Hi {{first_name}}, I understand that you've already submitted a work order for …"
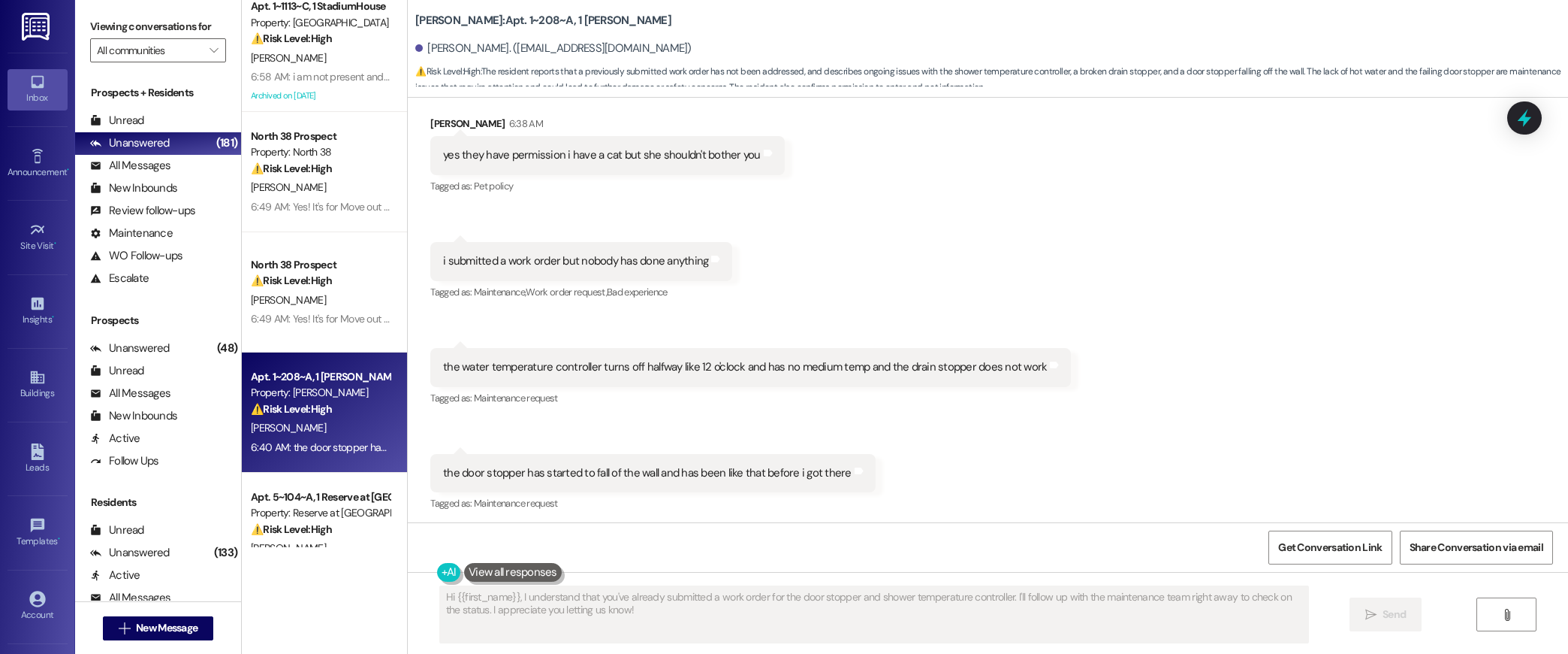
scroll to position [820, 0]
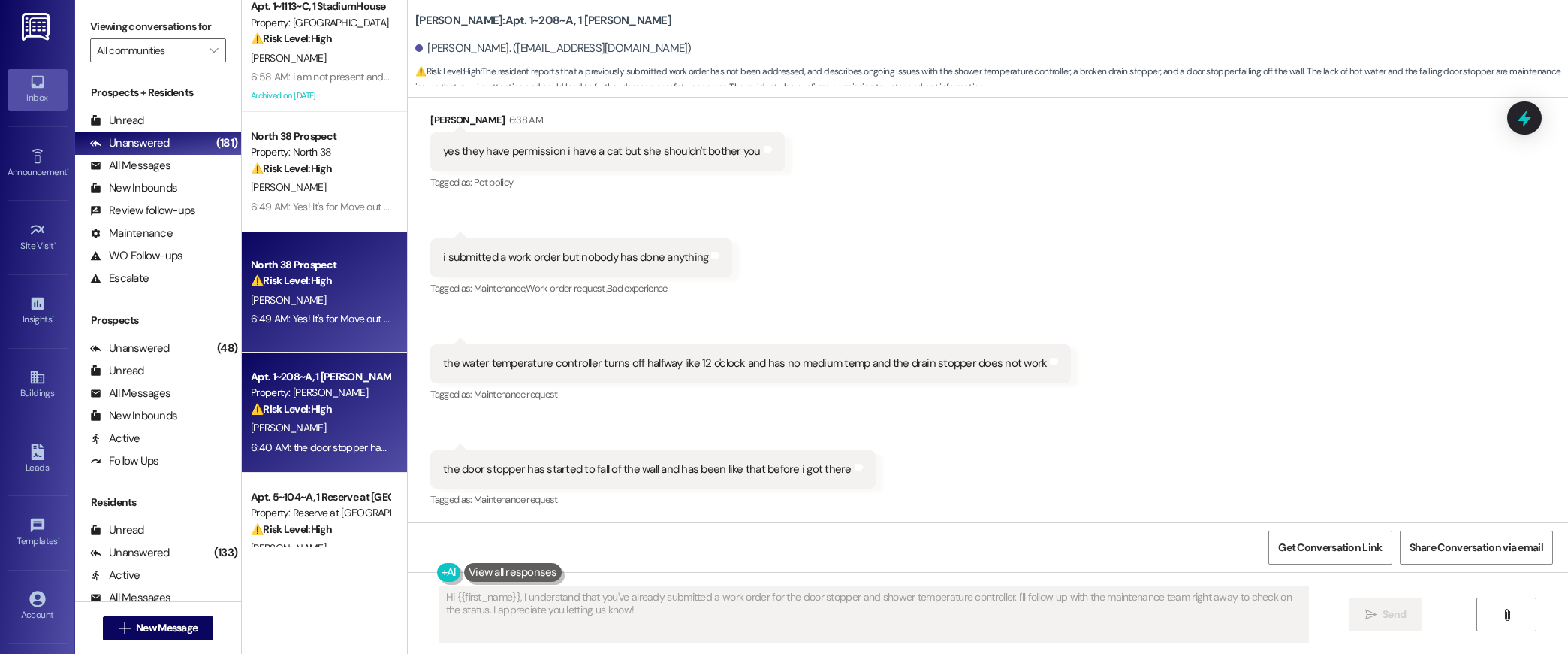
click at [306, 321] on div "6:49 AM: Yes! It's for Move out charges 6:49 AM: Yes! It's for Move out charges" at bounding box center [335, 318] width 168 height 14
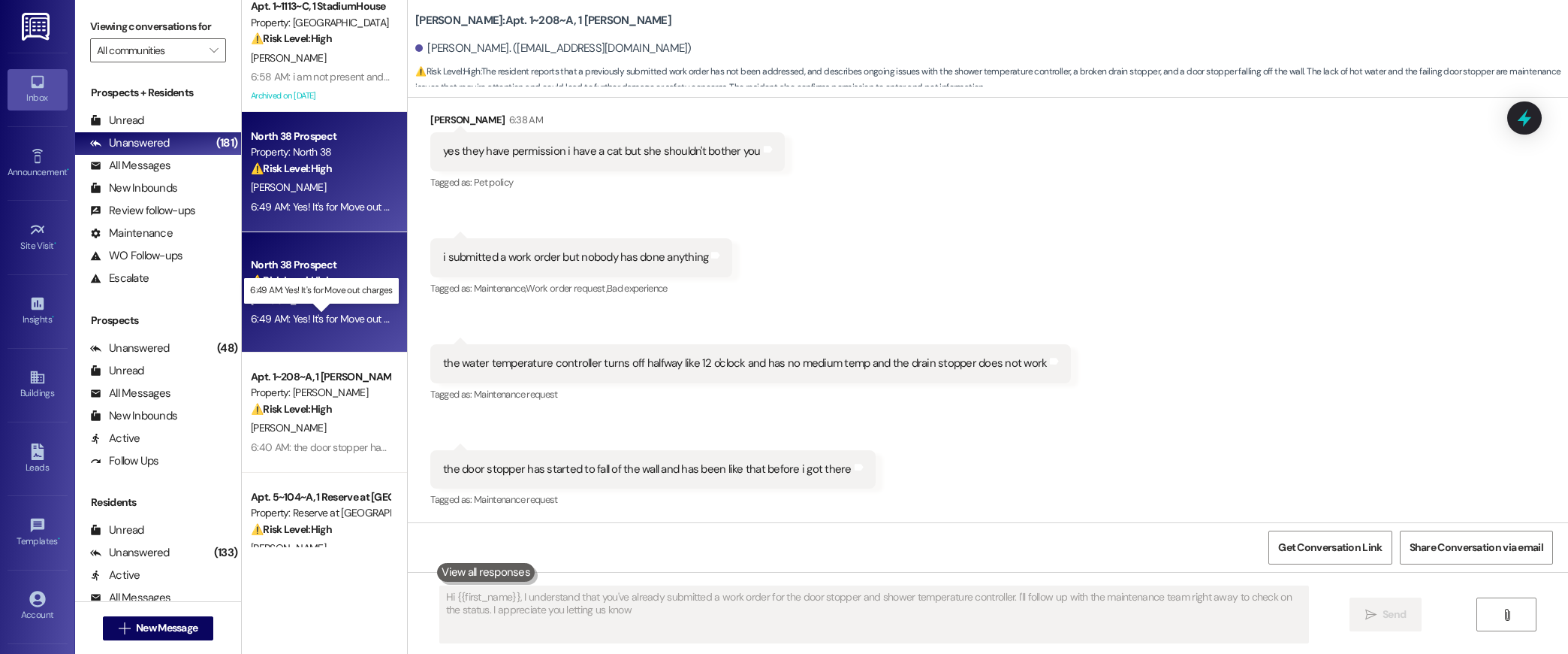
type textarea "Hi {{first_name}}, I understand that you've already submitted a work order for …"
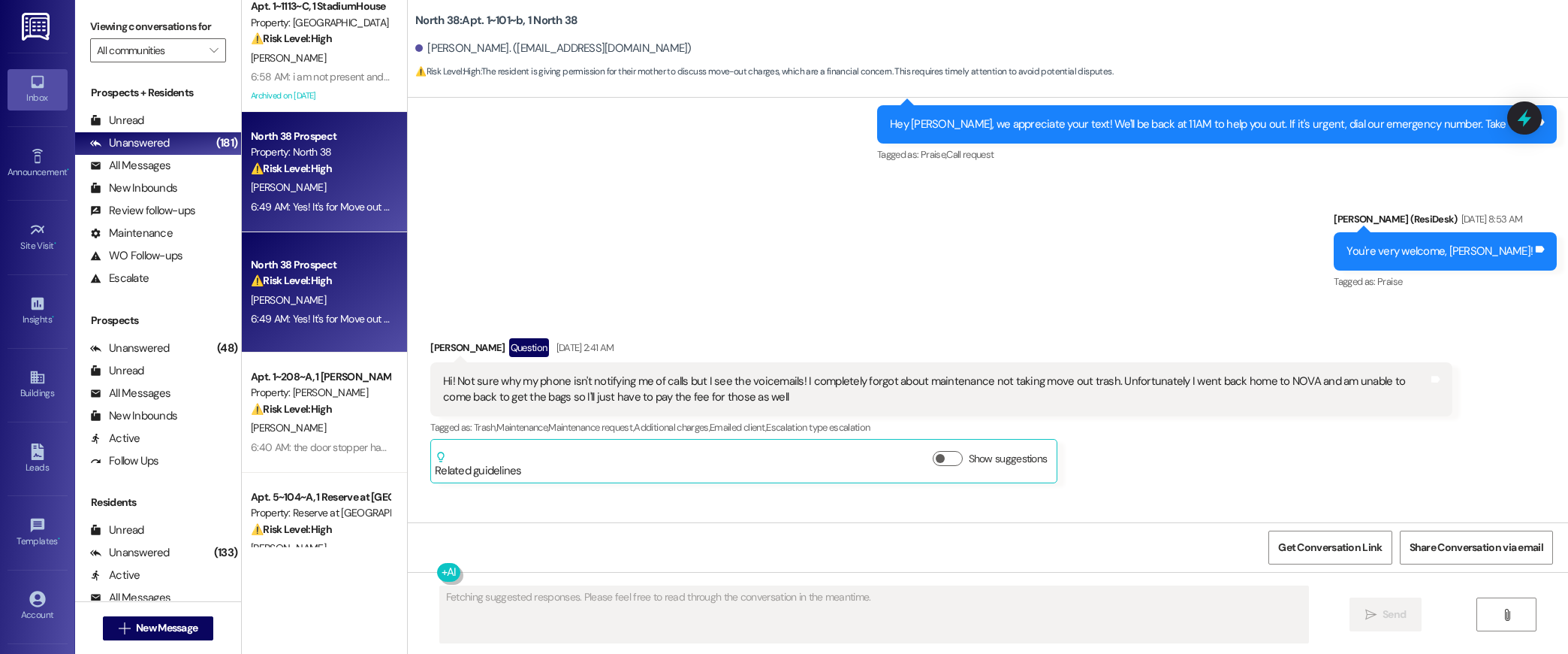
scroll to position [3074, 0]
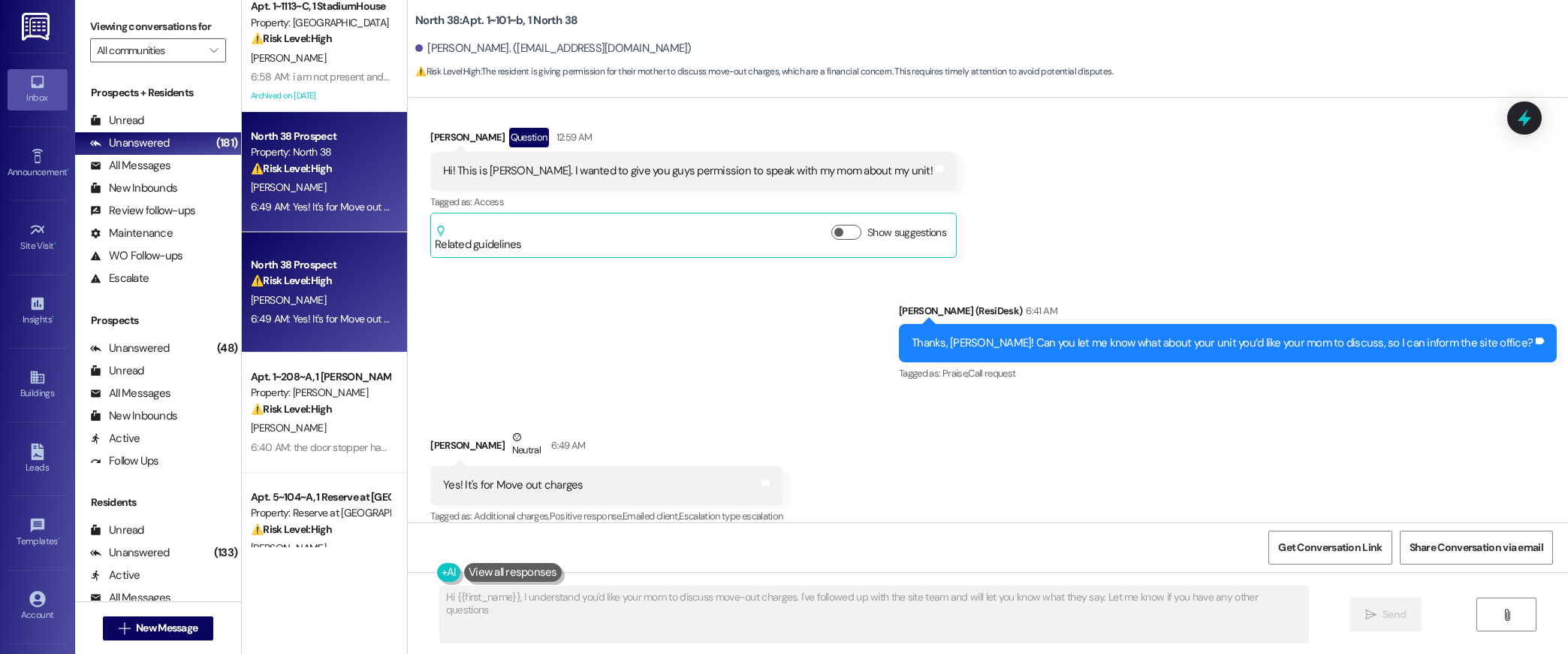
type textarea "Hi {{first_name}}, I understand you'd like your mom to discuss move-out charges…"
click at [907, 128] on div "[PERSON_NAME] Question 12:59 AM" at bounding box center [693, 140] width 527 height 24
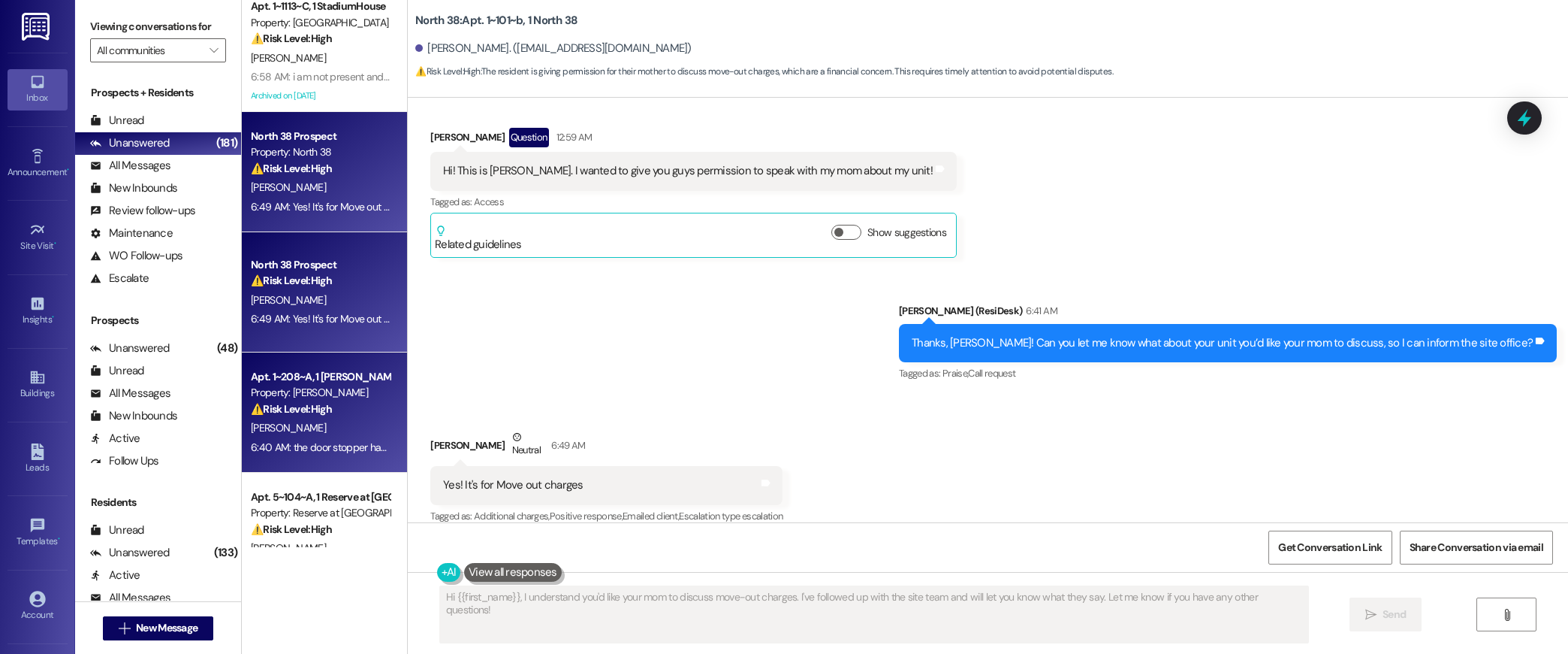
click at [290, 421] on div "[PERSON_NAME]" at bounding box center [320, 427] width 142 height 19
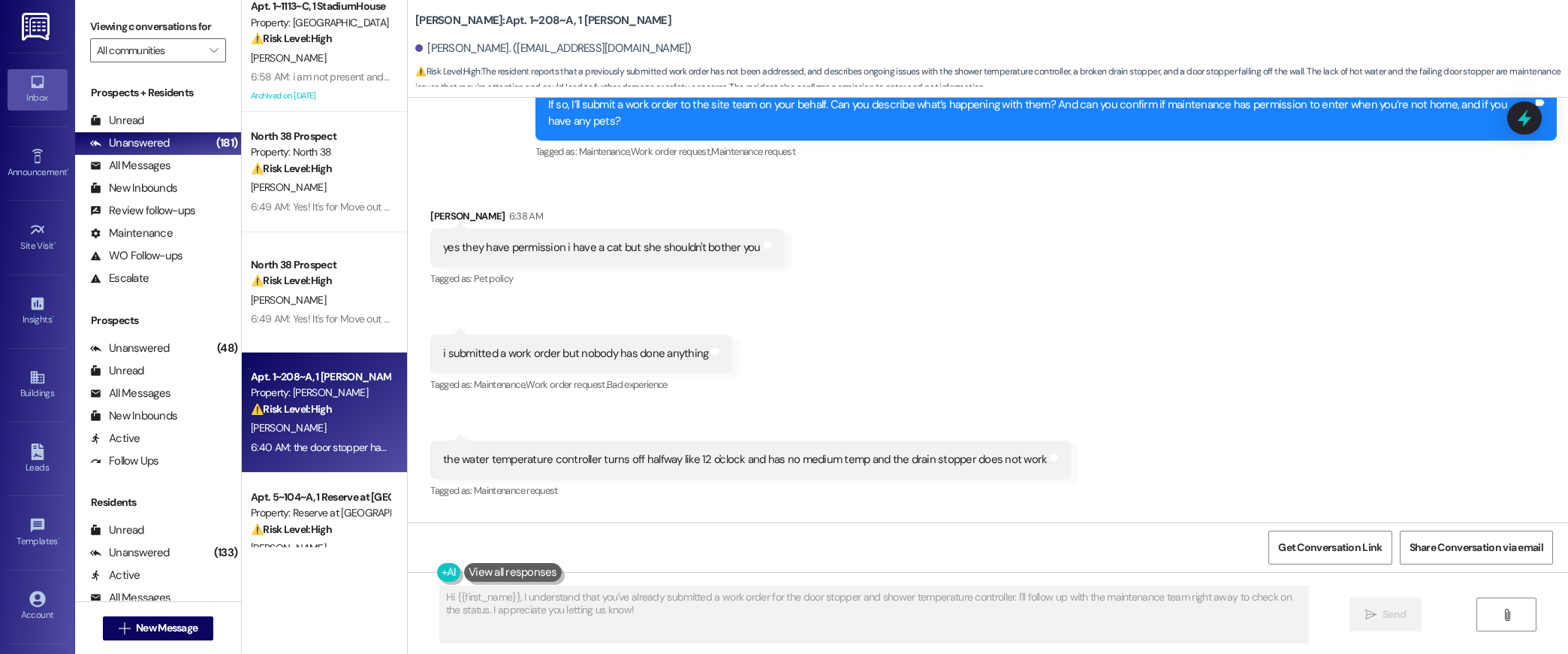
scroll to position [820, 0]
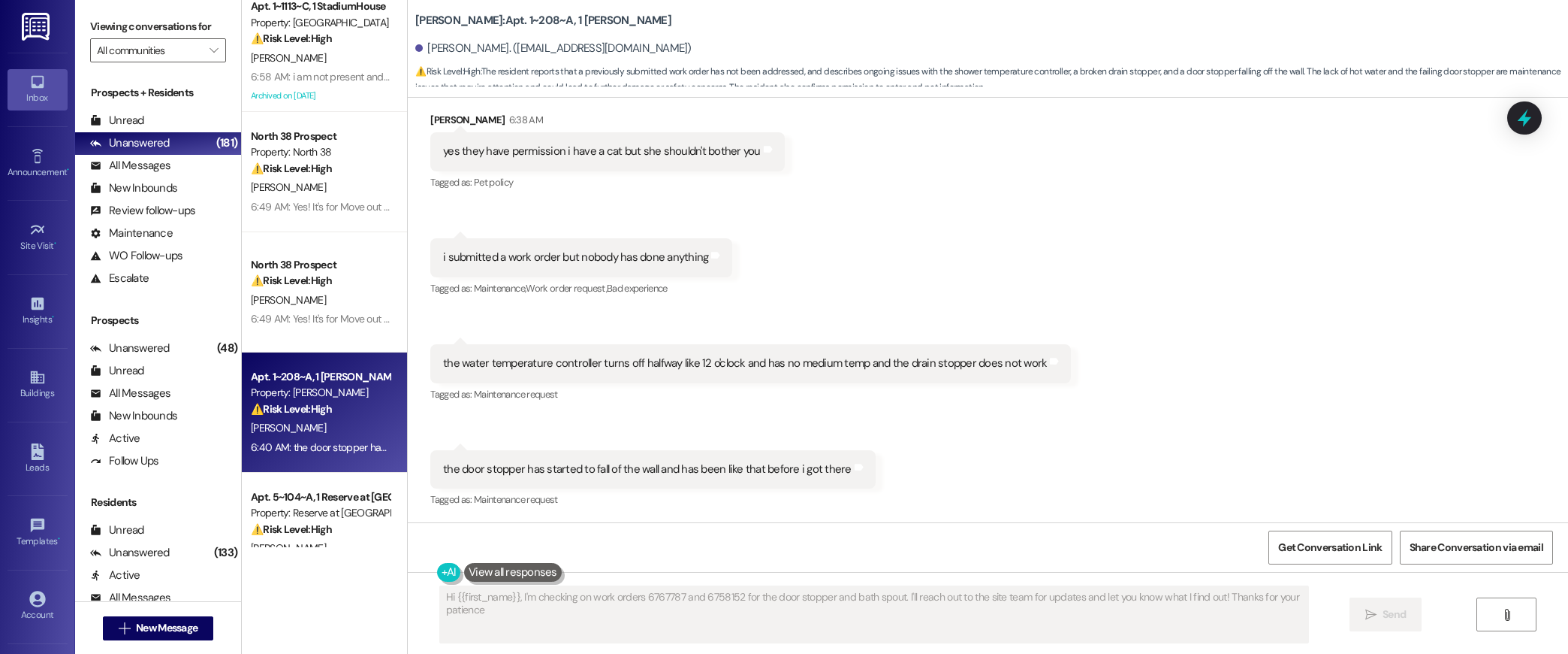
type textarea "Hi {{first_name}}, I'm checking on work orders 6767787 and 6758152 for the door…"
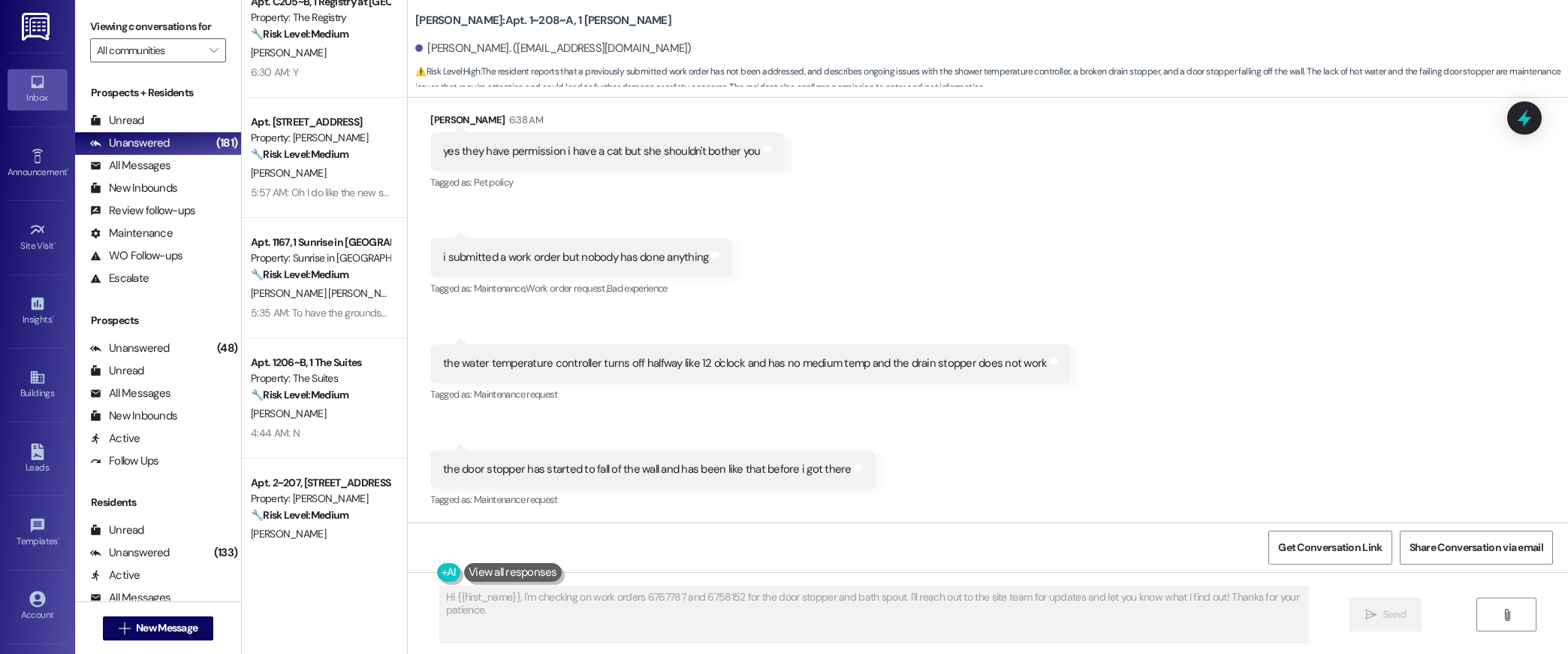
scroll to position [1138, 0]
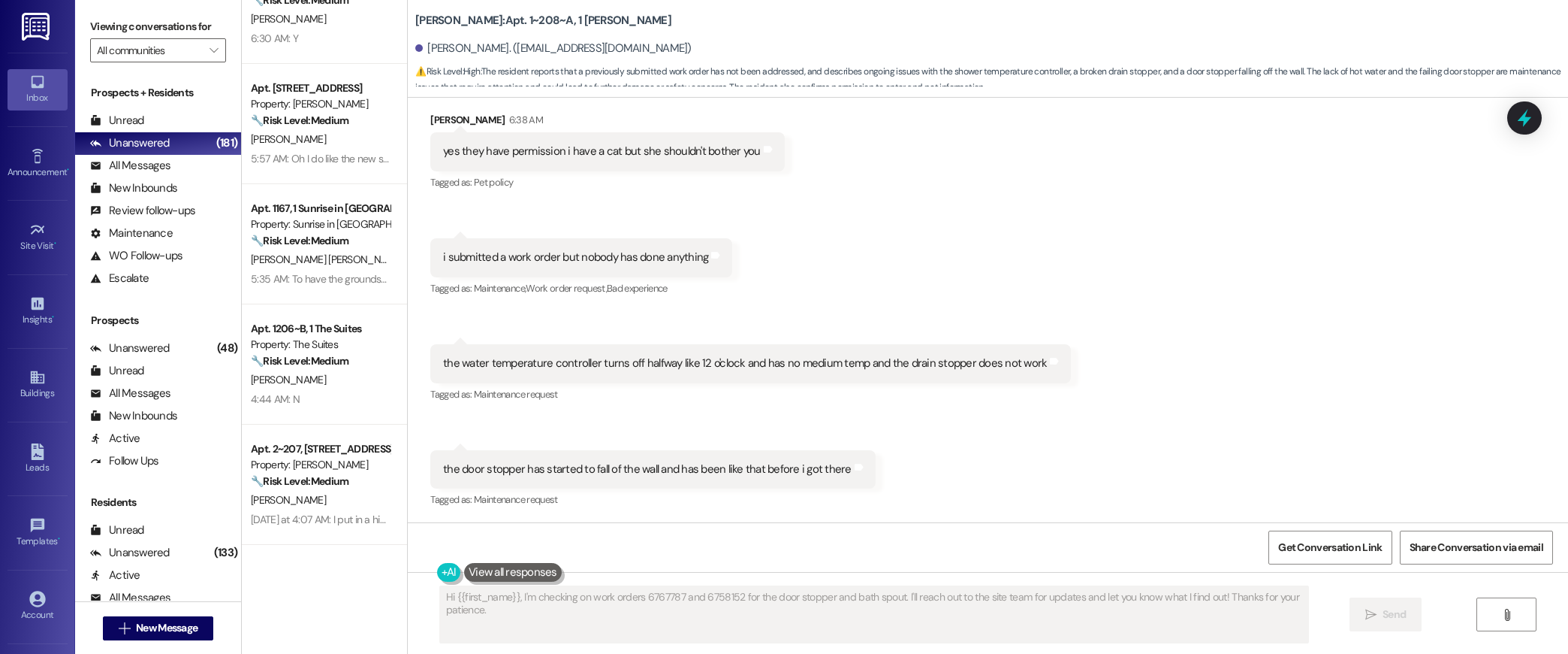
click at [362, 204] on div "Apt. 13204, [STREET_ADDRESS] Property: [PERSON_NAME] 🔧 Risk Level: Medium The r…" at bounding box center [324, 274] width 165 height 547
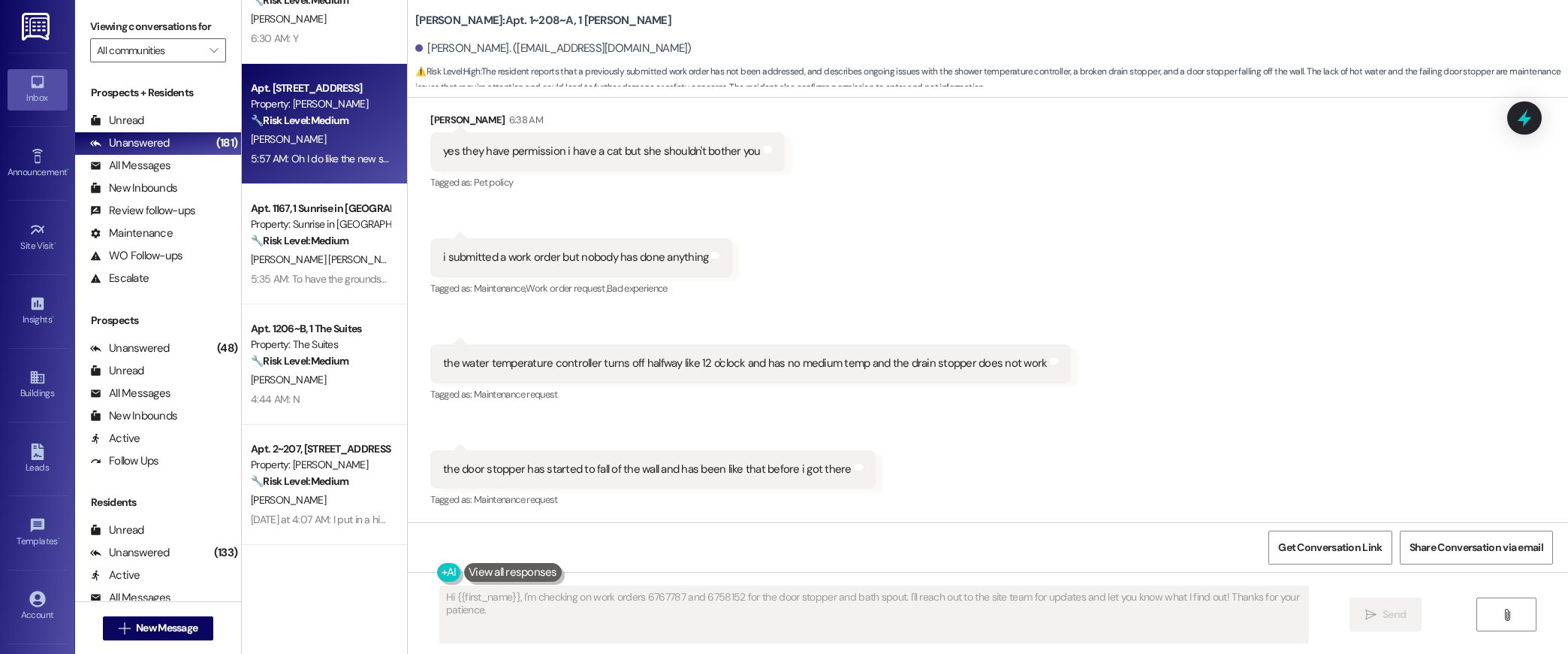
click at [350, 160] on div "5:57 AM: Oh I do like the new store. Sometimes you just need chocolate. Thanks …" at bounding box center [430, 158] width 360 height 14
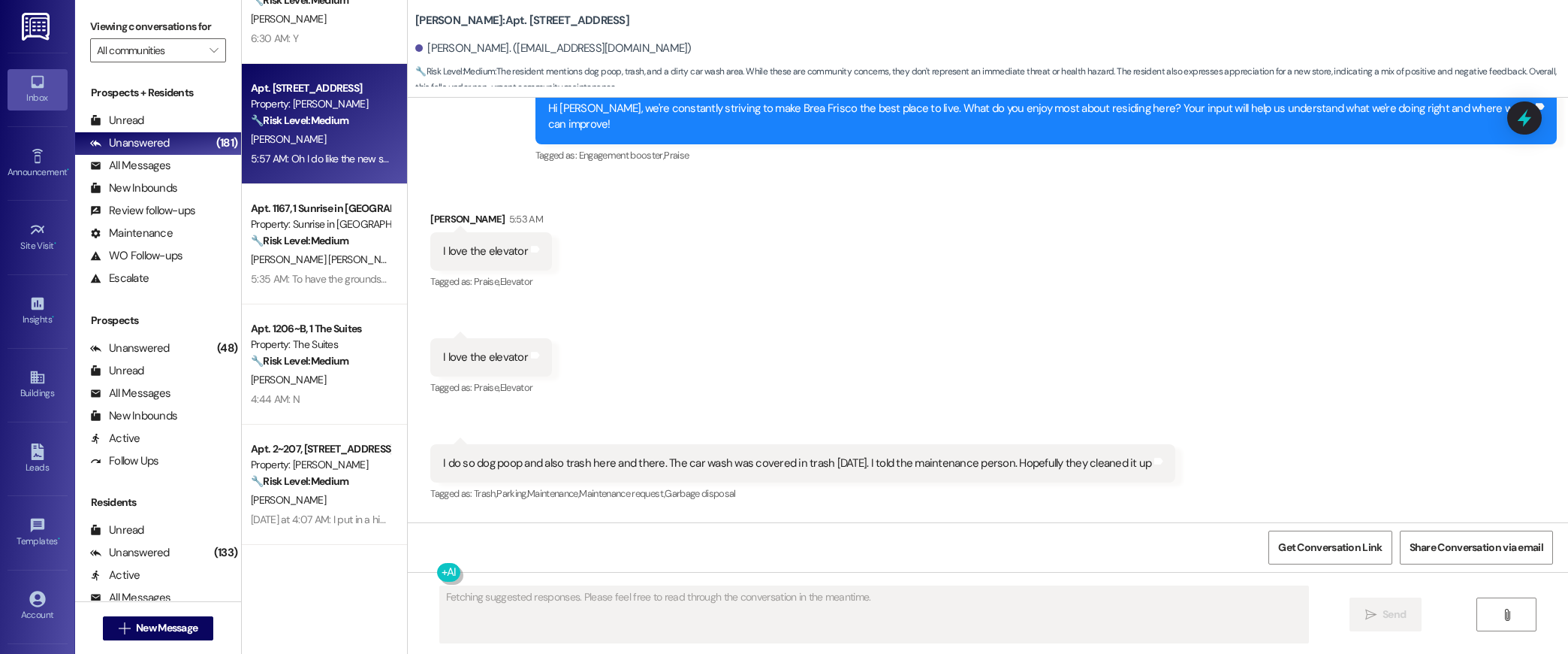
scroll to position [2034, 0]
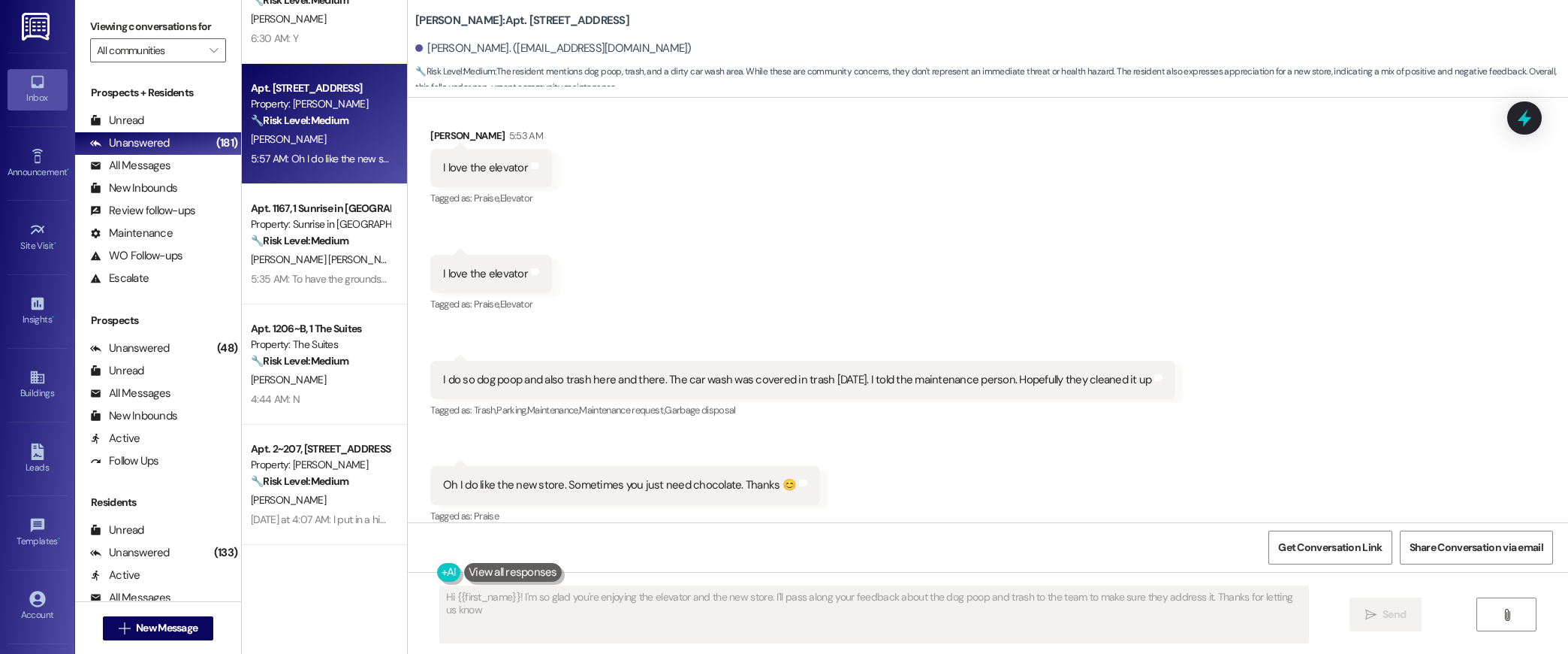
type textarea "Hi {{first_name}}! I'm so glad you're enjoying the elevator and the new store. …"
